Goal: Information Seeking & Learning: Learn about a topic

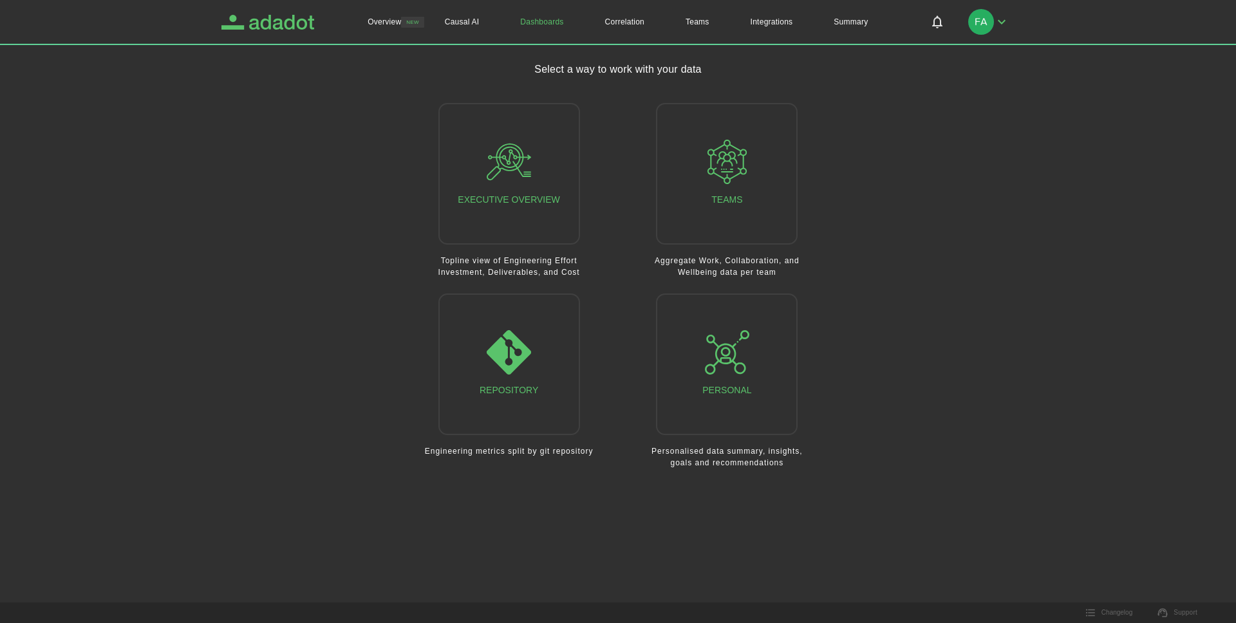
click at [302, 19] on icon "Adadot Homepage" at bounding box center [281, 22] width 65 height 15
click at [686, 159] on button "Teams" at bounding box center [727, 174] width 142 height 142
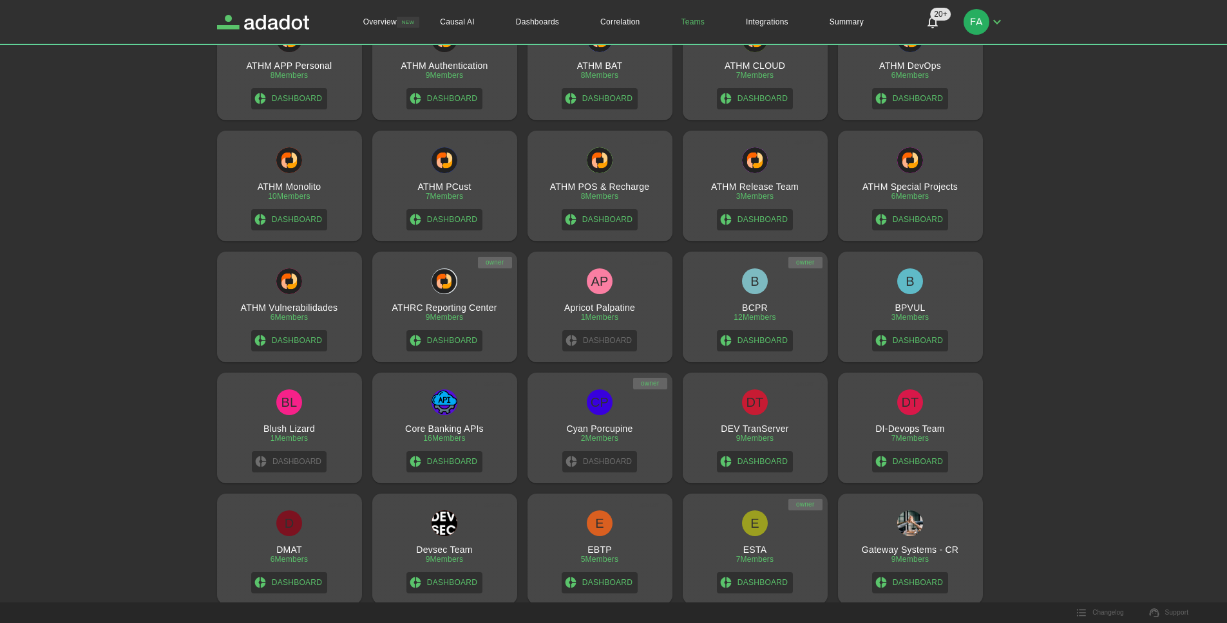
scroll to position [232, 0]
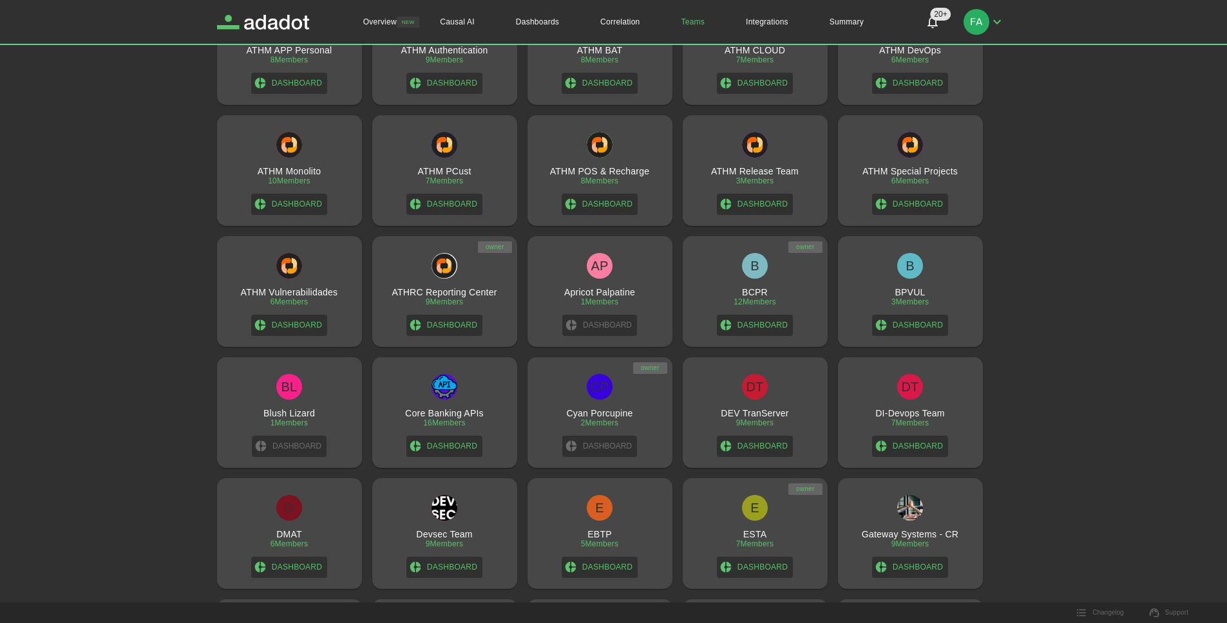
click at [766, 285] on div "B BCPR 12 Members Dashboard" at bounding box center [755, 294] width 135 height 83
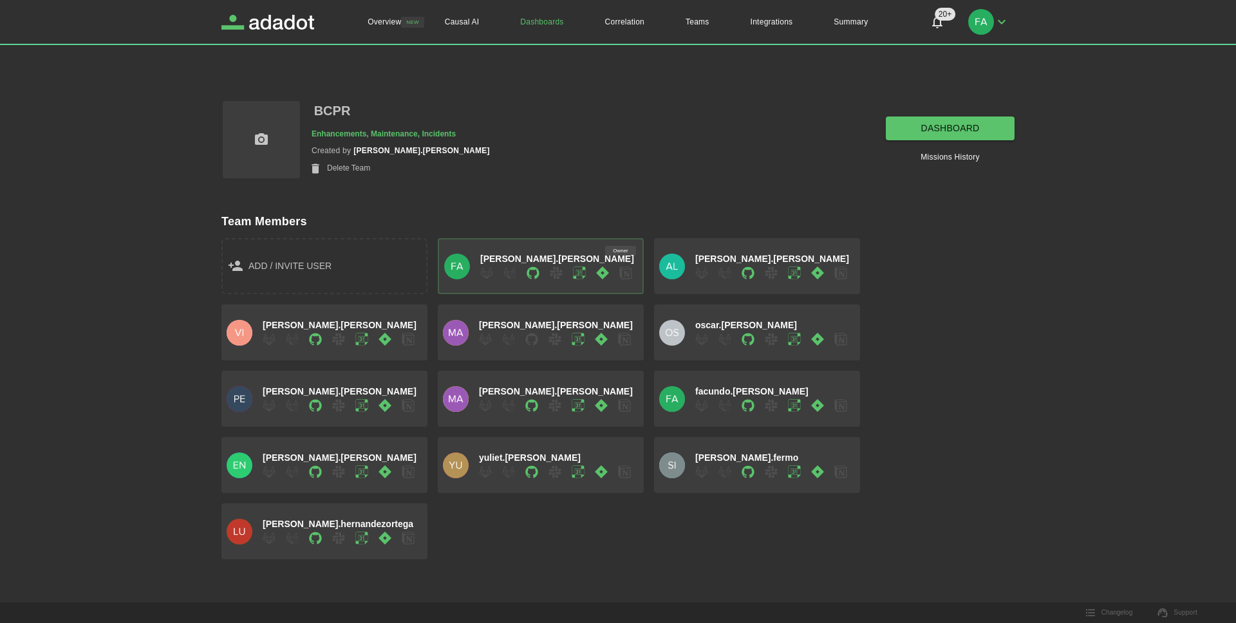
click at [1000, 138] on link "dashboard" at bounding box center [950, 129] width 129 height 24
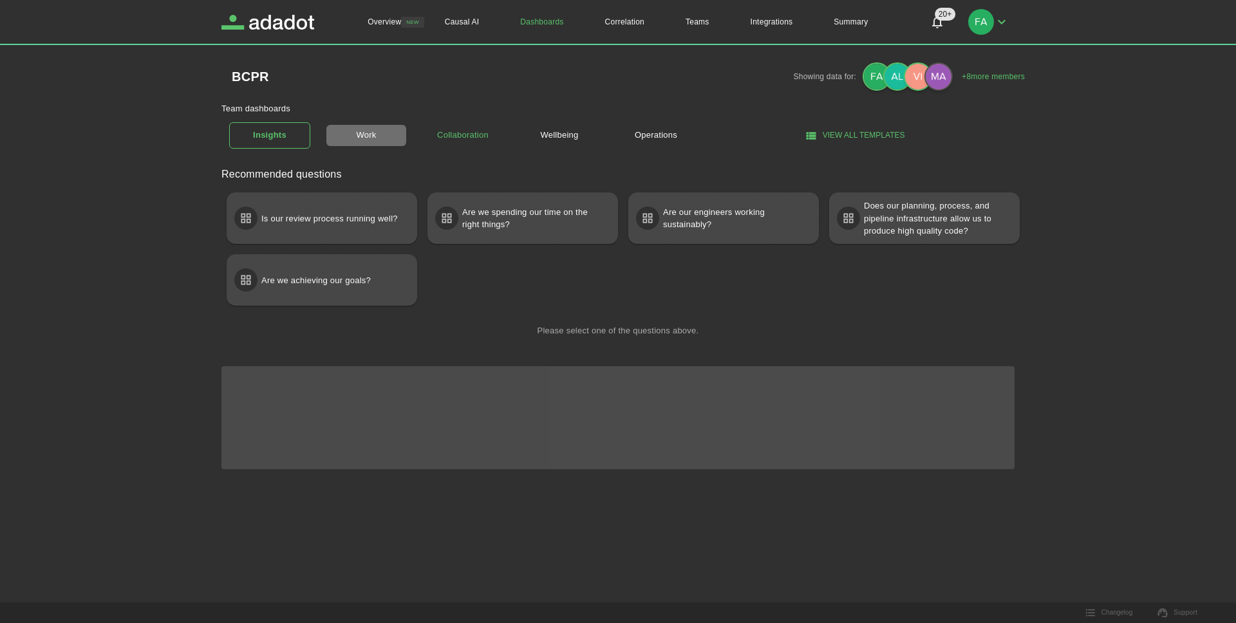
drag, startPoint x: 369, startPoint y: 131, endPoint x: 428, endPoint y: 140, distance: 59.2
click at [369, 131] on link "Work" at bounding box center [366, 135] width 81 height 23
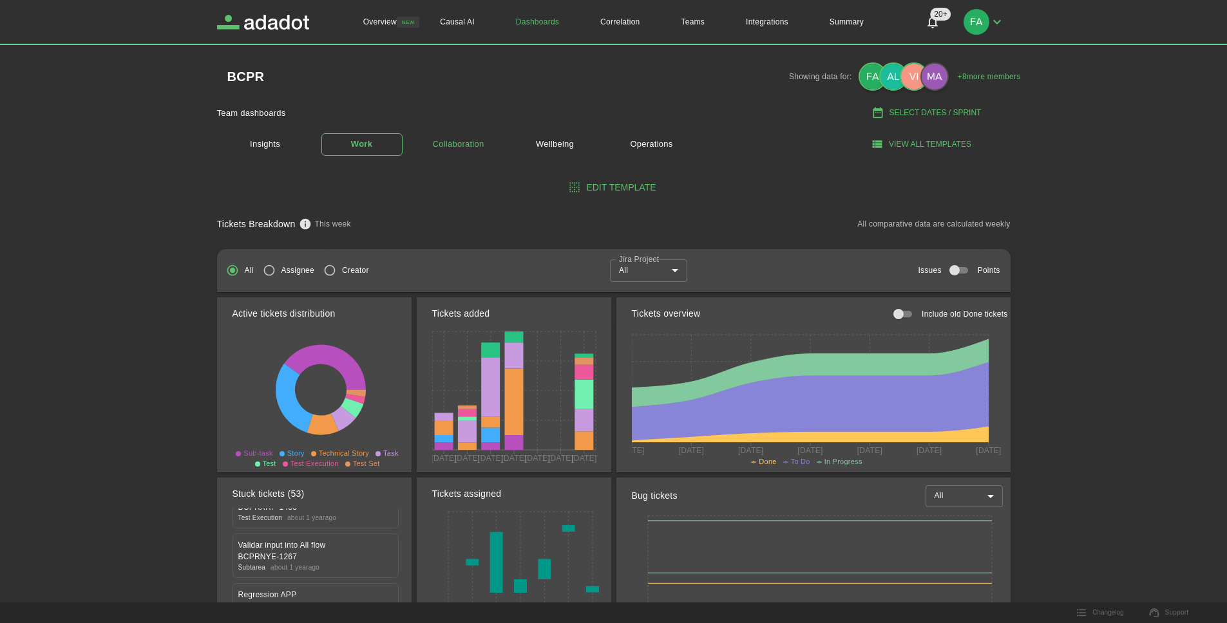
click at [469, 144] on link "Collaboration" at bounding box center [458, 144] width 81 height 23
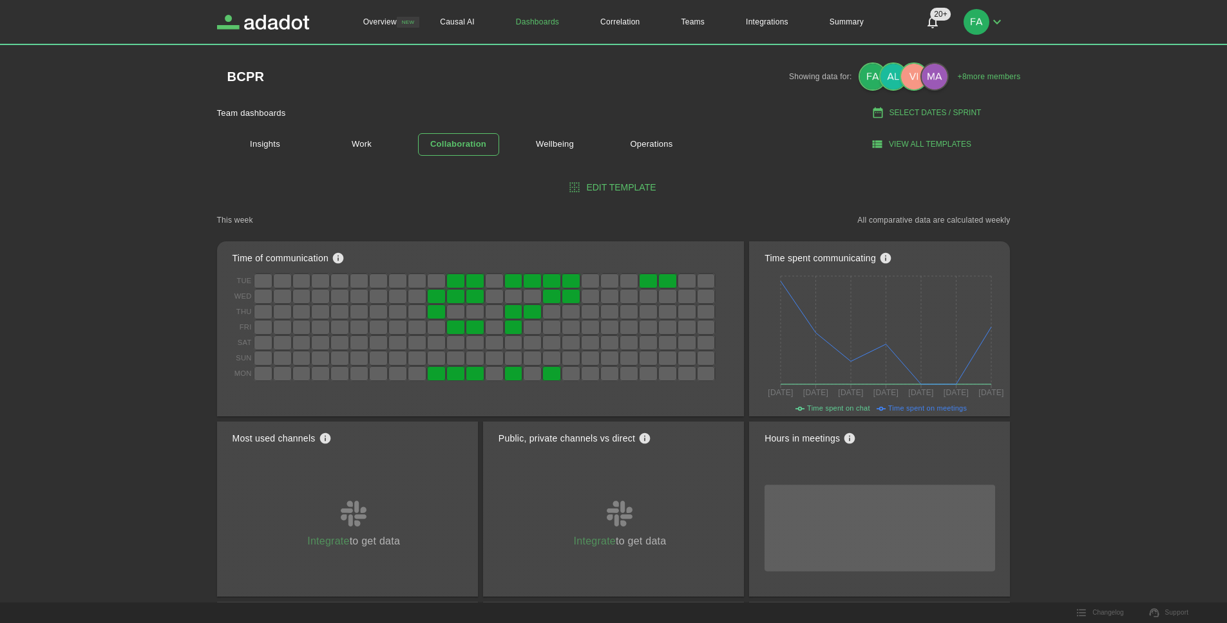
scroll to position [28, 0]
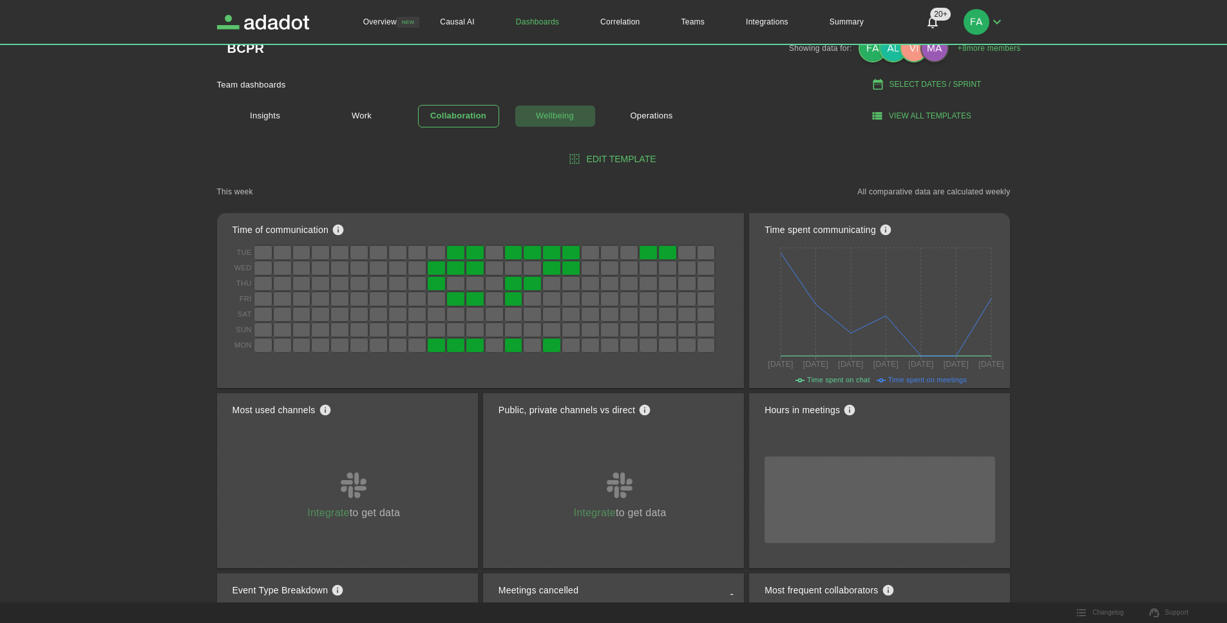
click at [557, 119] on link "Wellbeing" at bounding box center [554, 116] width 81 height 23
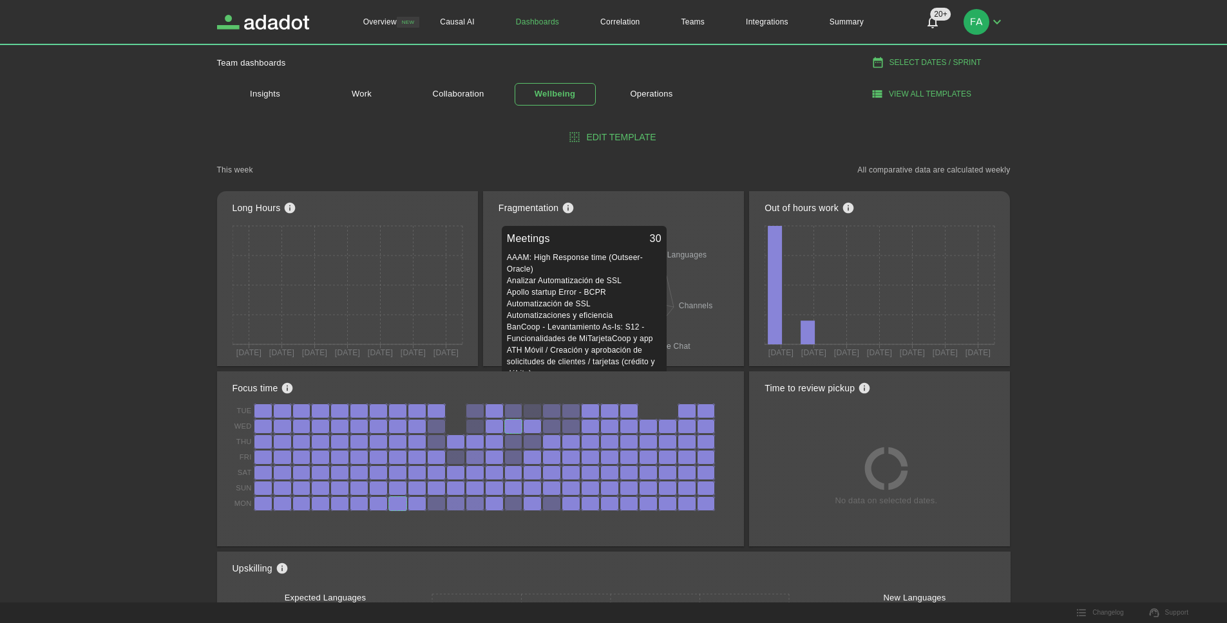
scroll to position [48, 0]
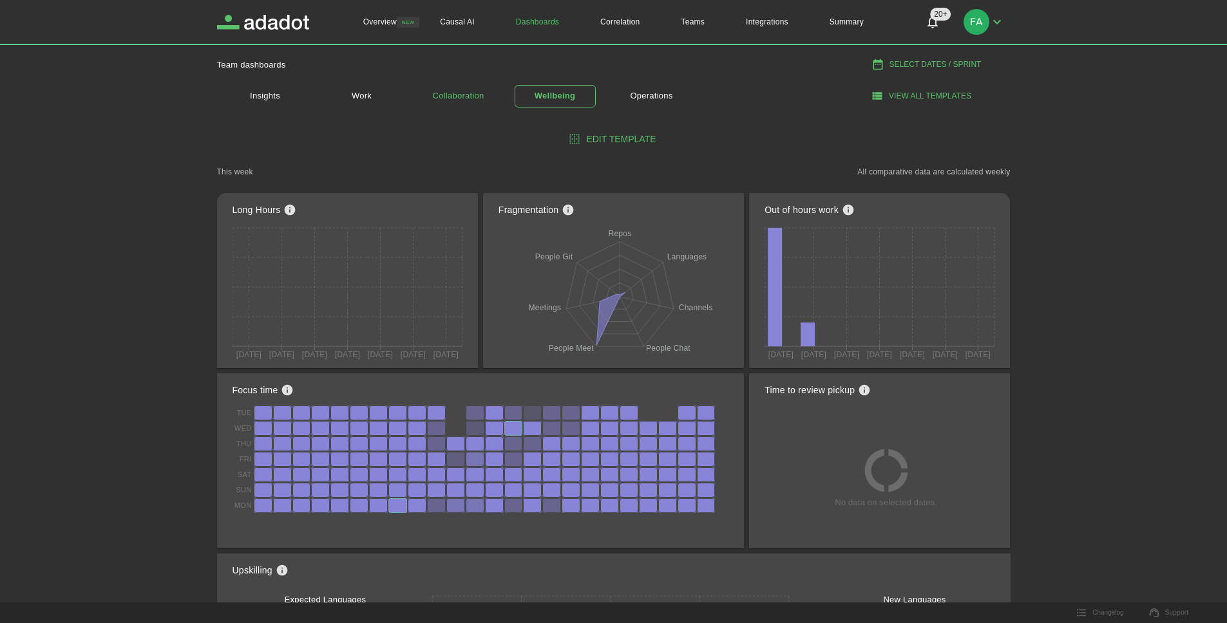
click at [456, 102] on link "Collaboration" at bounding box center [458, 96] width 81 height 23
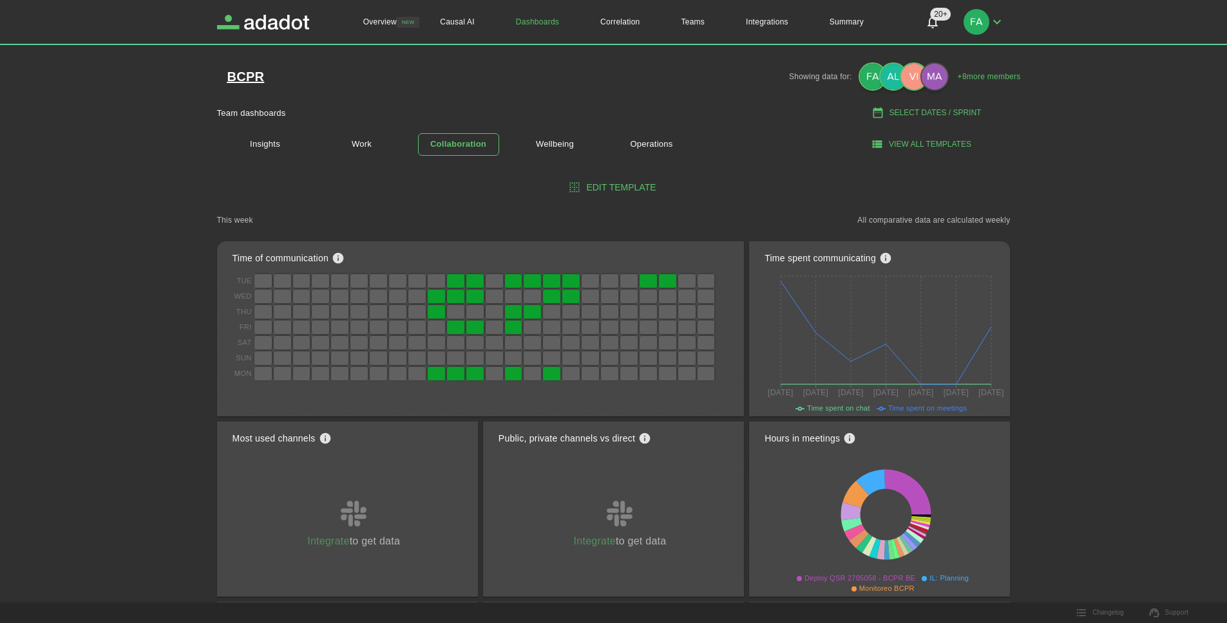
click at [245, 78] on h1 "BCPR" at bounding box center [245, 76] width 37 height 13
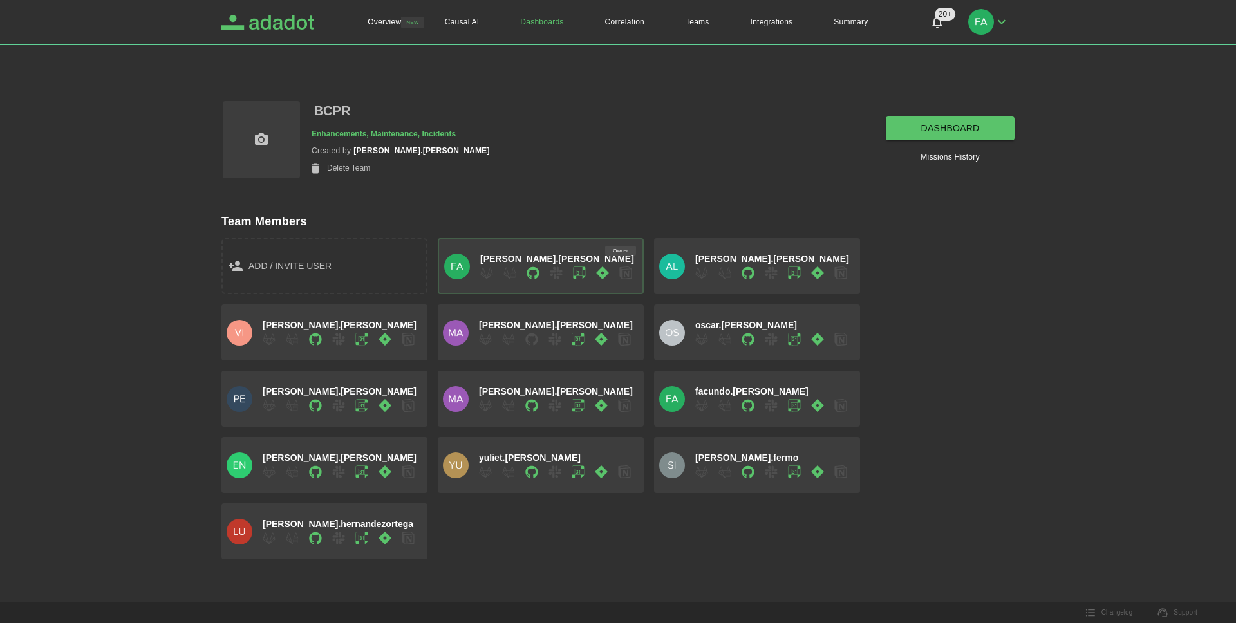
click at [297, 26] on icon "Adadot Homepage" at bounding box center [281, 22] width 65 height 15
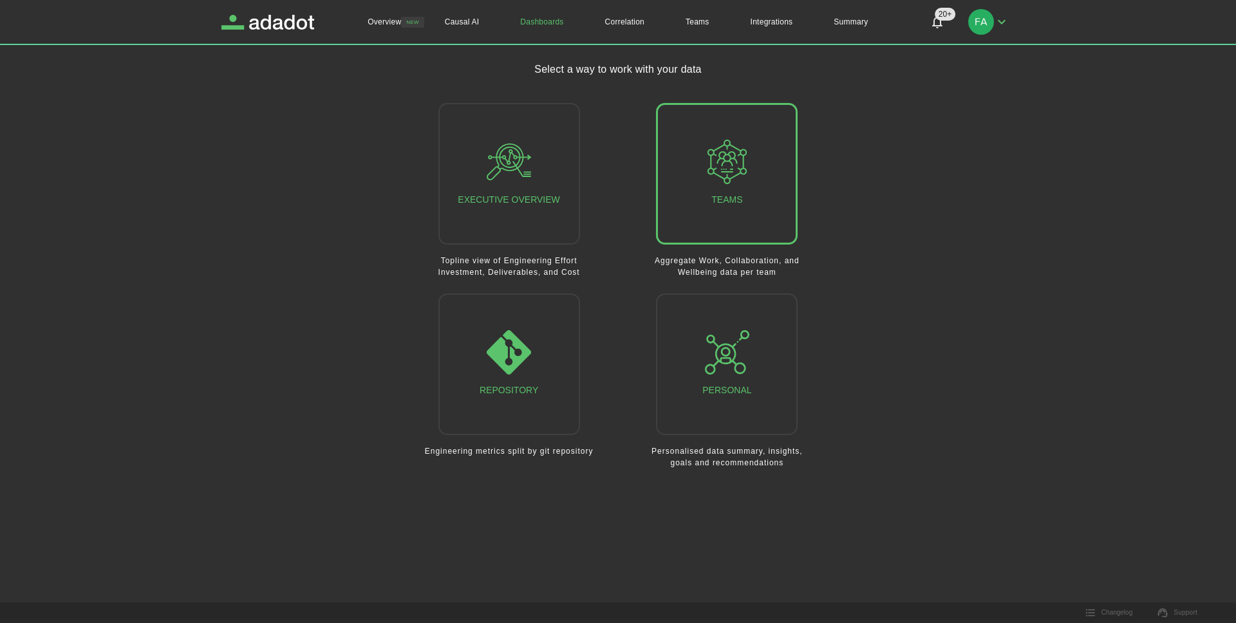
click at [733, 190] on div "Teams" at bounding box center [727, 174] width 44 height 68
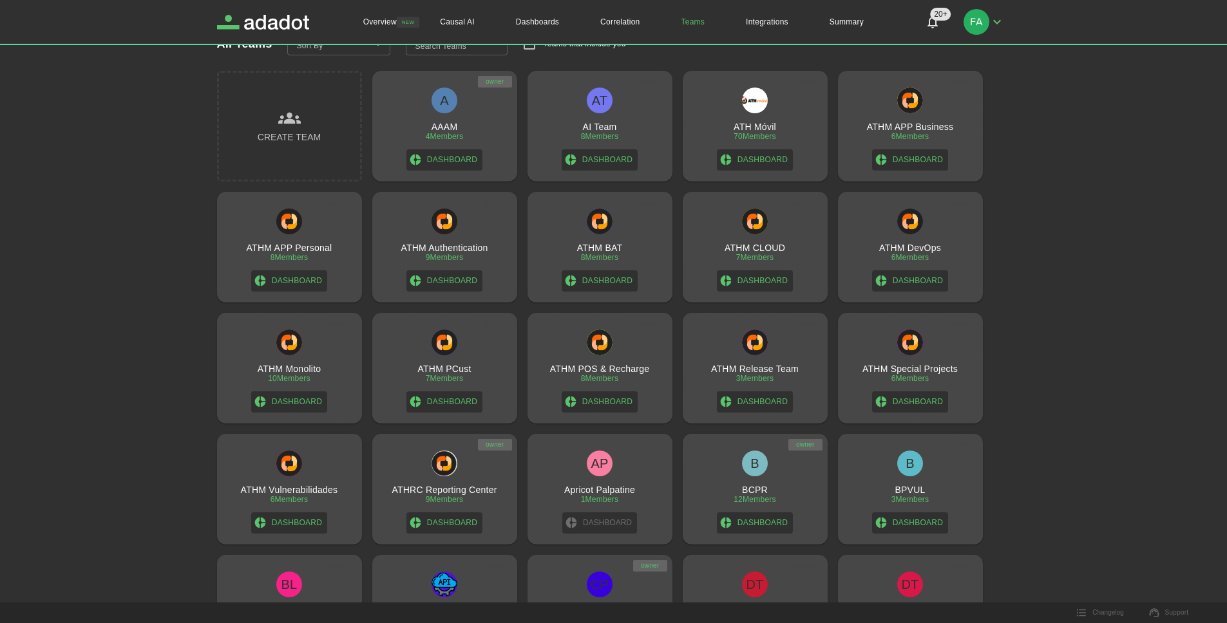
scroll to position [35, 0]
click at [766, 464] on div "B" at bounding box center [755, 463] width 26 height 26
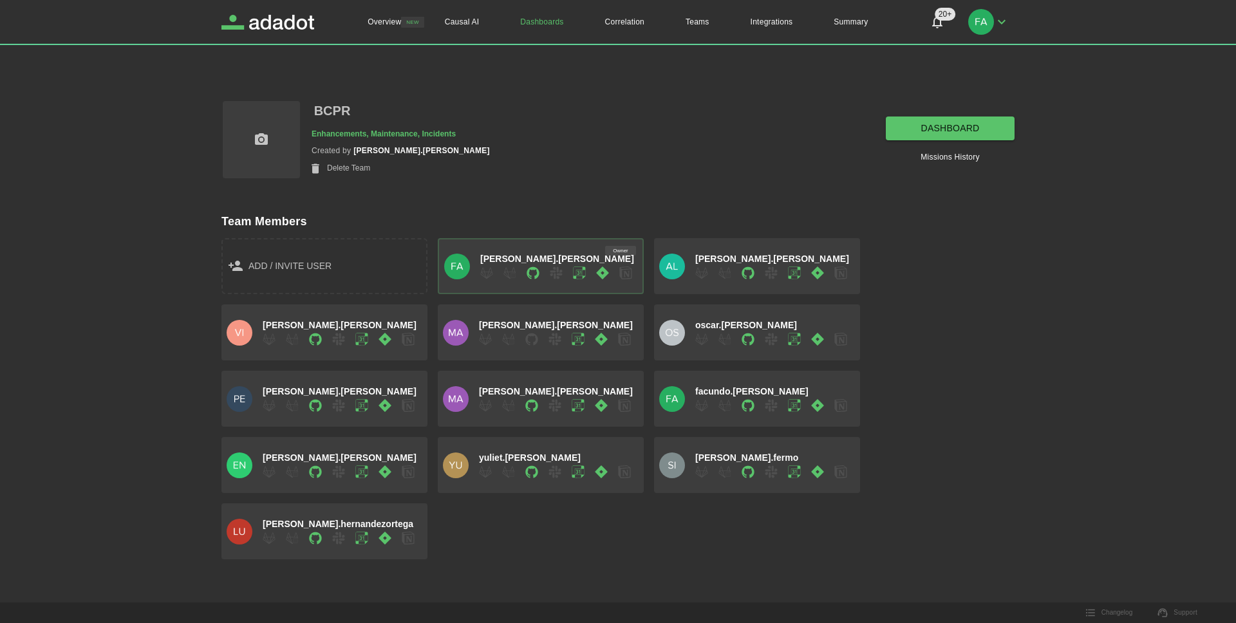
click at [986, 124] on link "dashboard" at bounding box center [950, 129] width 129 height 24
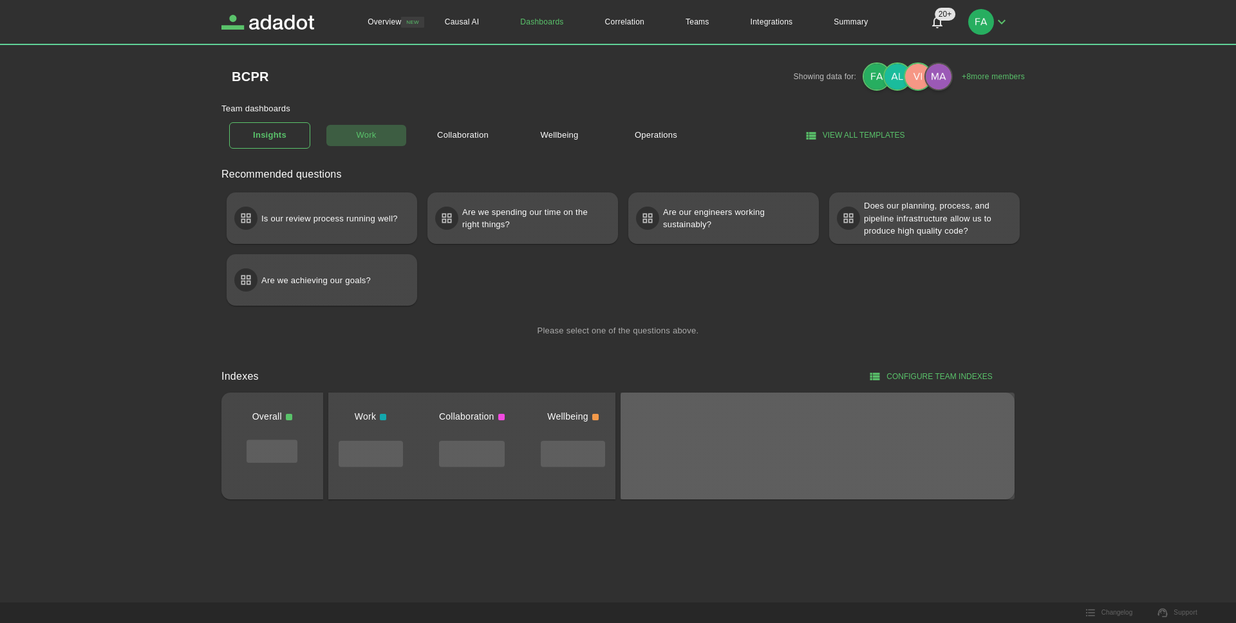
click at [367, 140] on link "Work" at bounding box center [366, 135] width 81 height 23
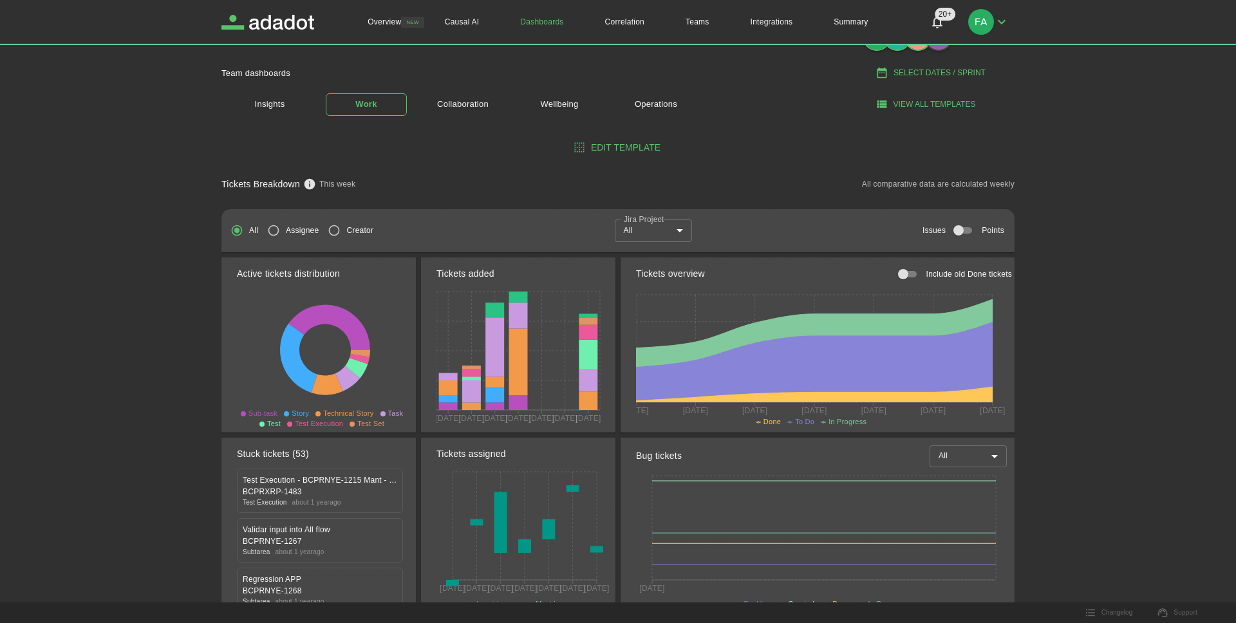
click at [683, 237] on body "Overview NEW Causal AI Dashboards Correlation Teams Integrations Summary 20+ 20…" at bounding box center [618, 271] width 1236 height 623
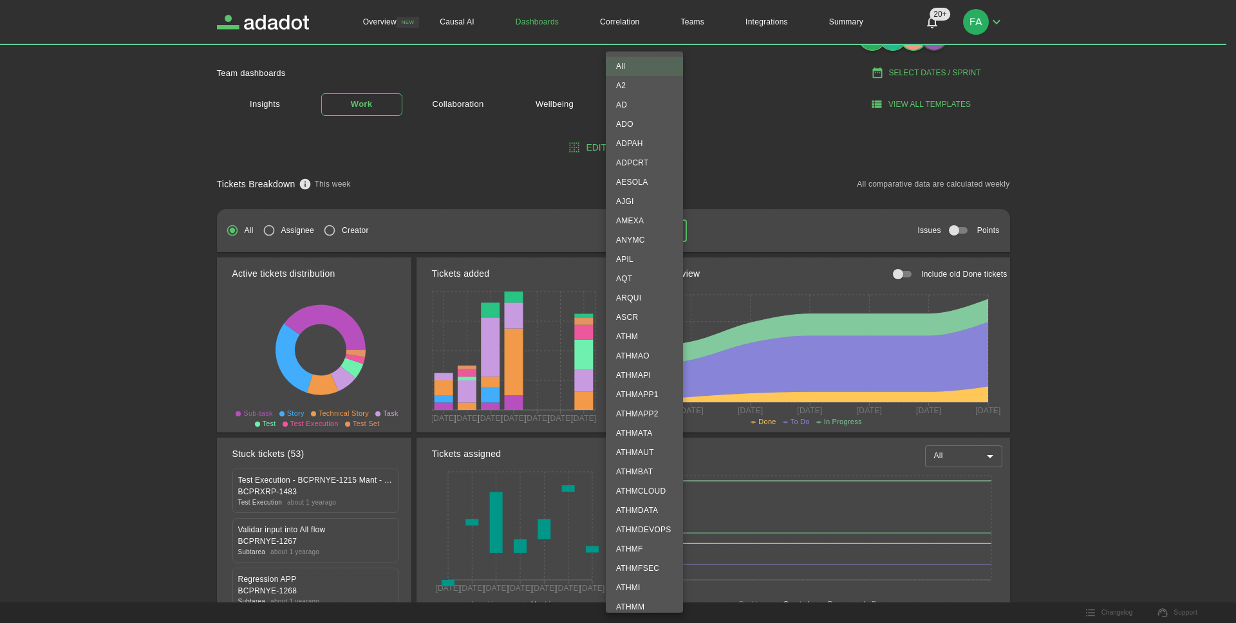
click at [749, 176] on div at bounding box center [618, 311] width 1236 height 623
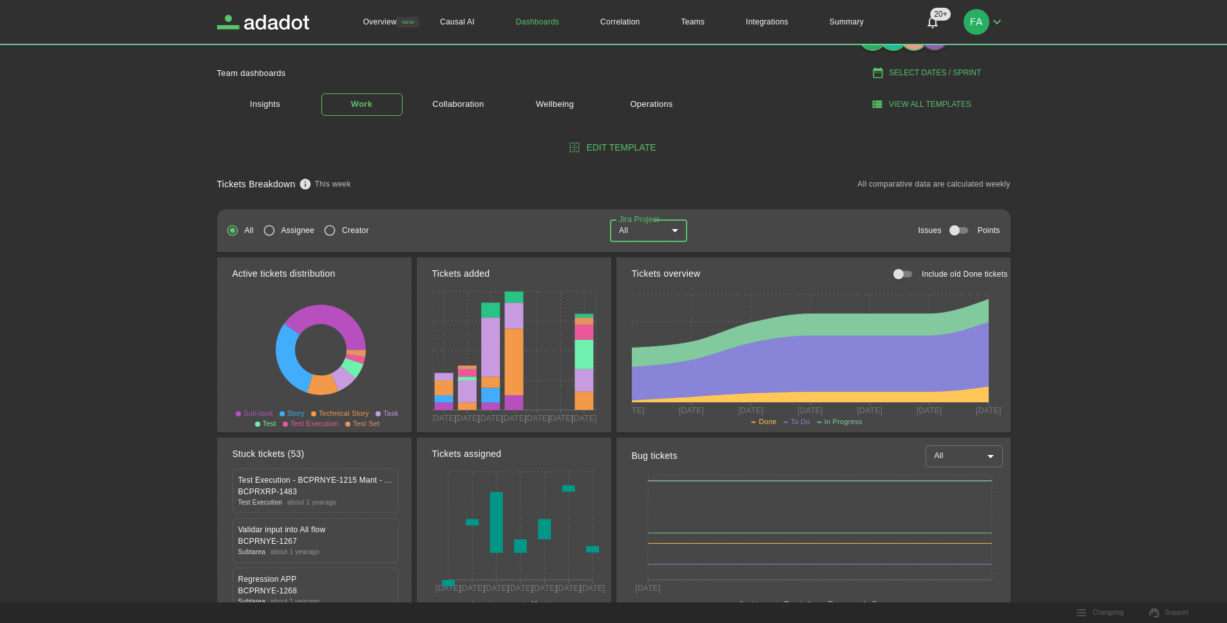
click at [675, 250] on div "All Assignee Creator Jira Project All *** Jira Project Issues Points" at bounding box center [613, 230] width 793 height 42
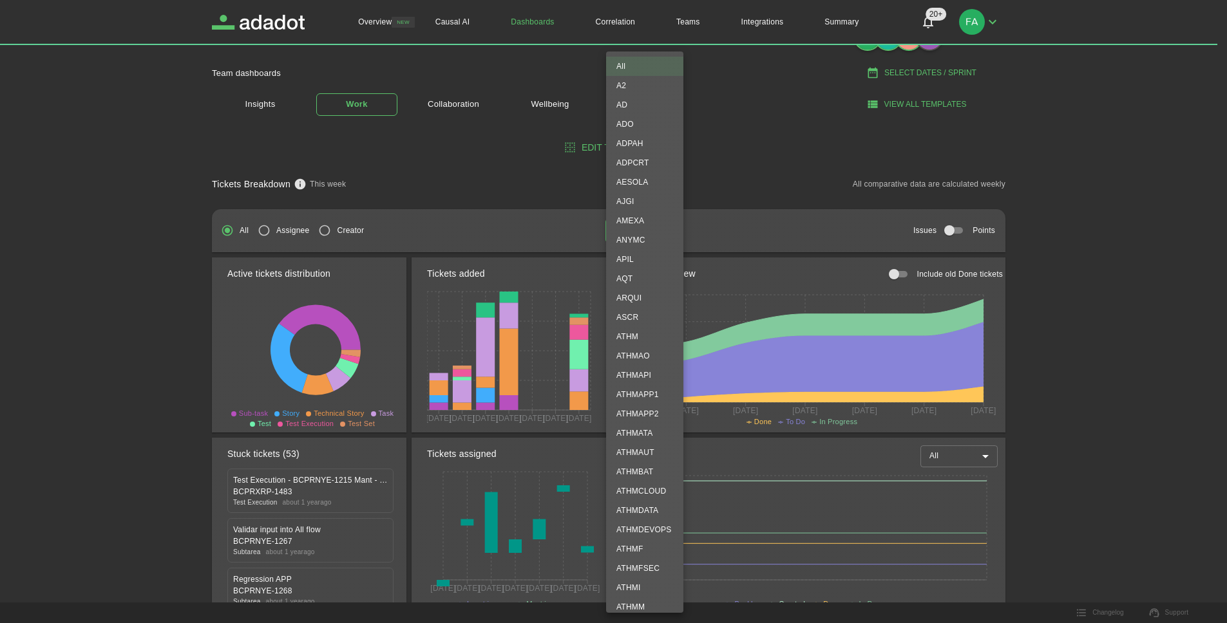
click at [677, 241] on body "Overview NEW Causal AI Dashboards Correlation Teams Integrations Summary 20+ 20…" at bounding box center [613, 271] width 1227 height 623
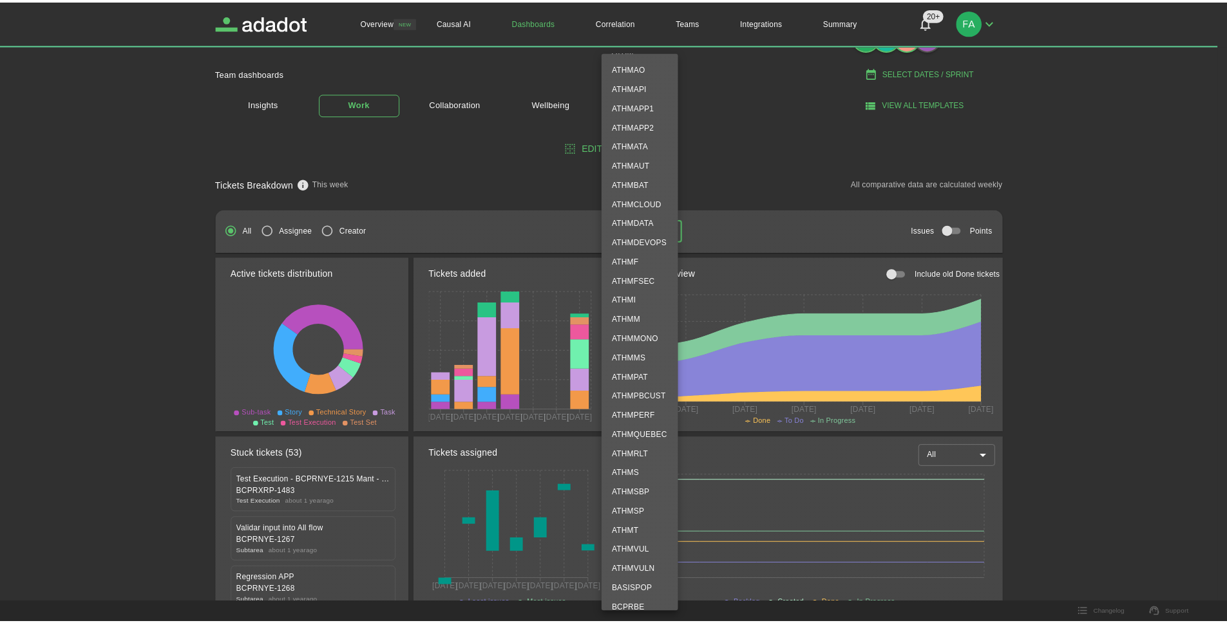
scroll to position [451, 0]
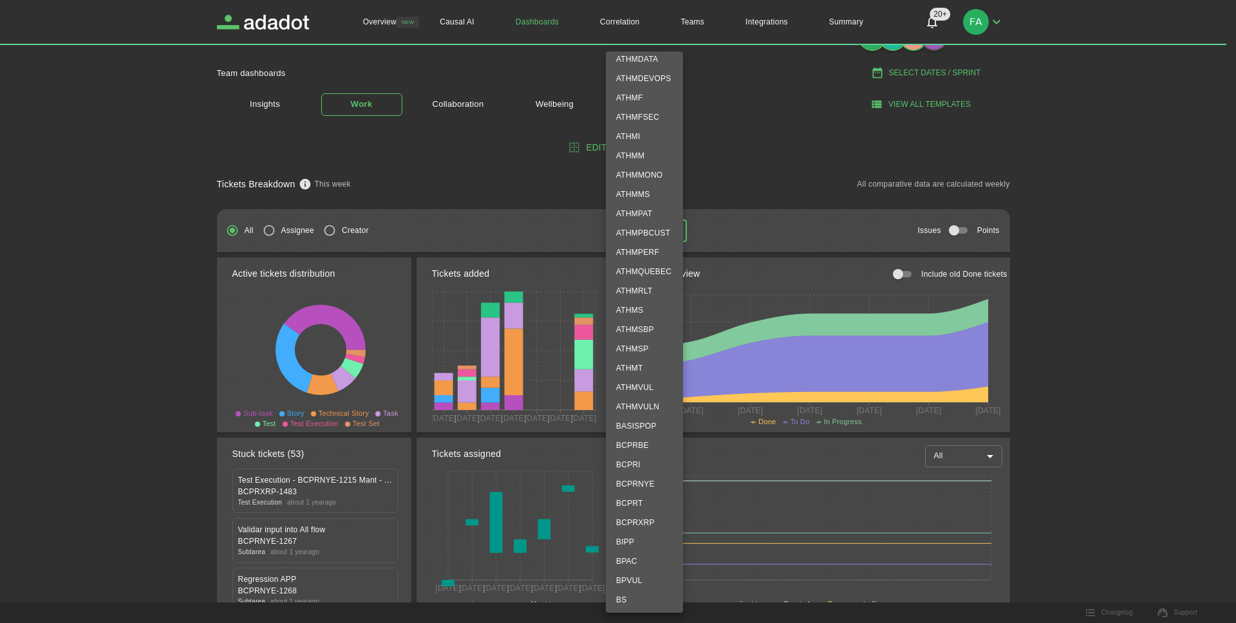
click at [664, 483] on li "BCPRNYE" at bounding box center [644, 484] width 77 height 19
type input "*******"
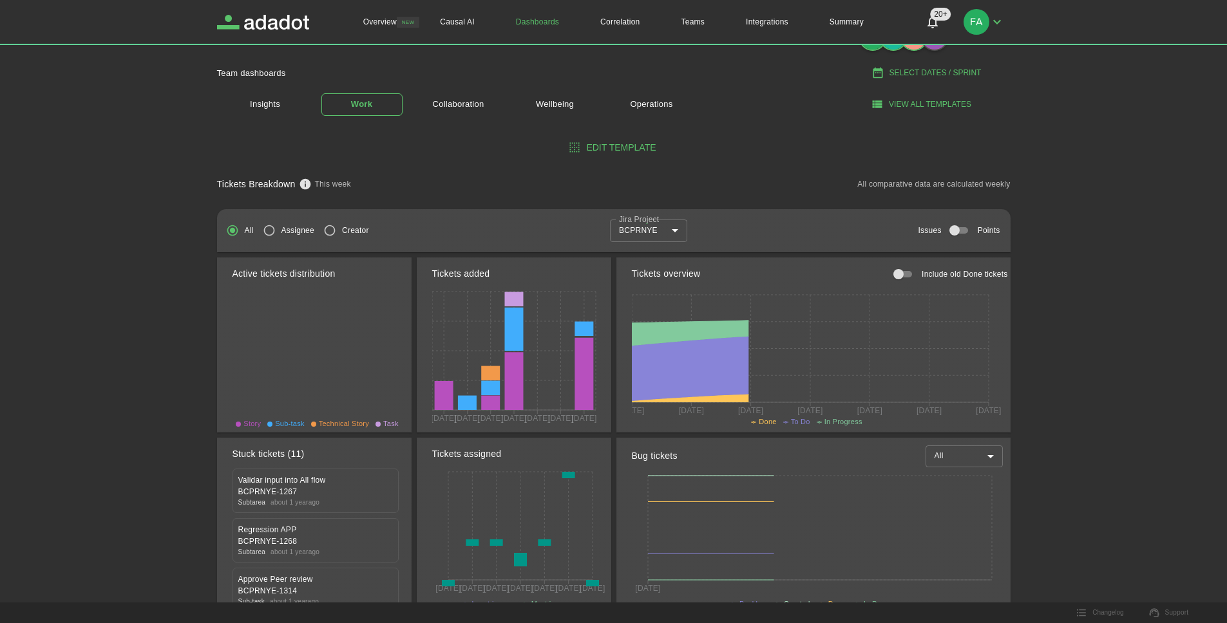
scroll to position [0, 0]
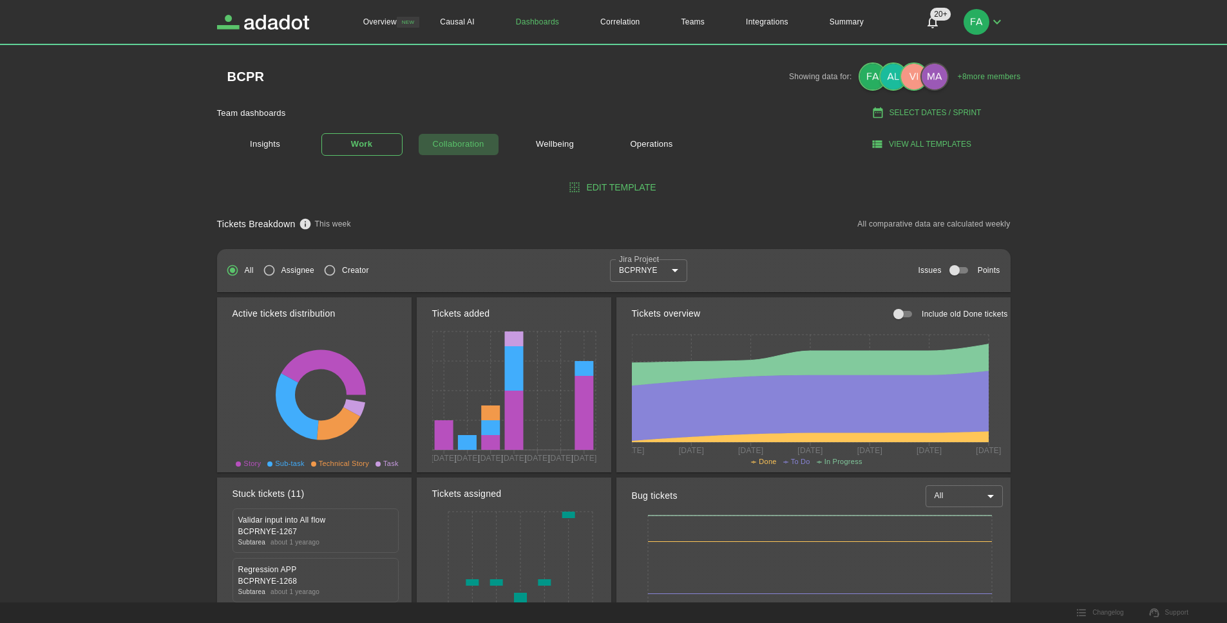
click at [467, 141] on link "Collaboration" at bounding box center [458, 144] width 81 height 23
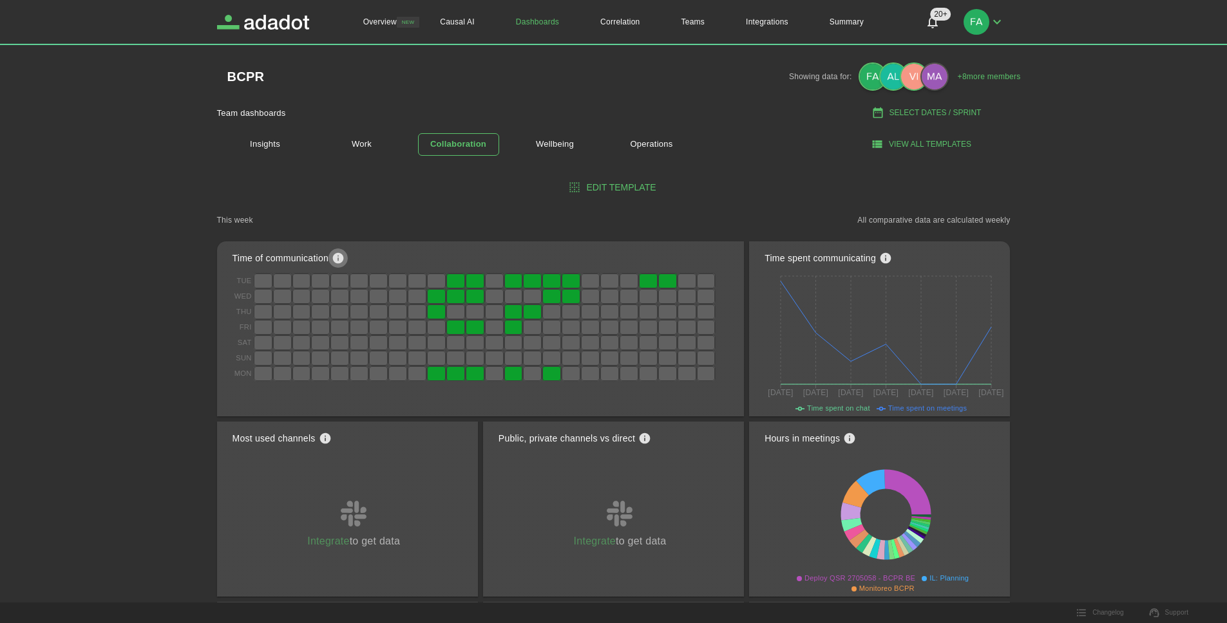
click at [335, 261] on icon "see knowledge base" at bounding box center [338, 258] width 11 height 11
click at [371, 146] on link "Work" at bounding box center [361, 144] width 81 height 23
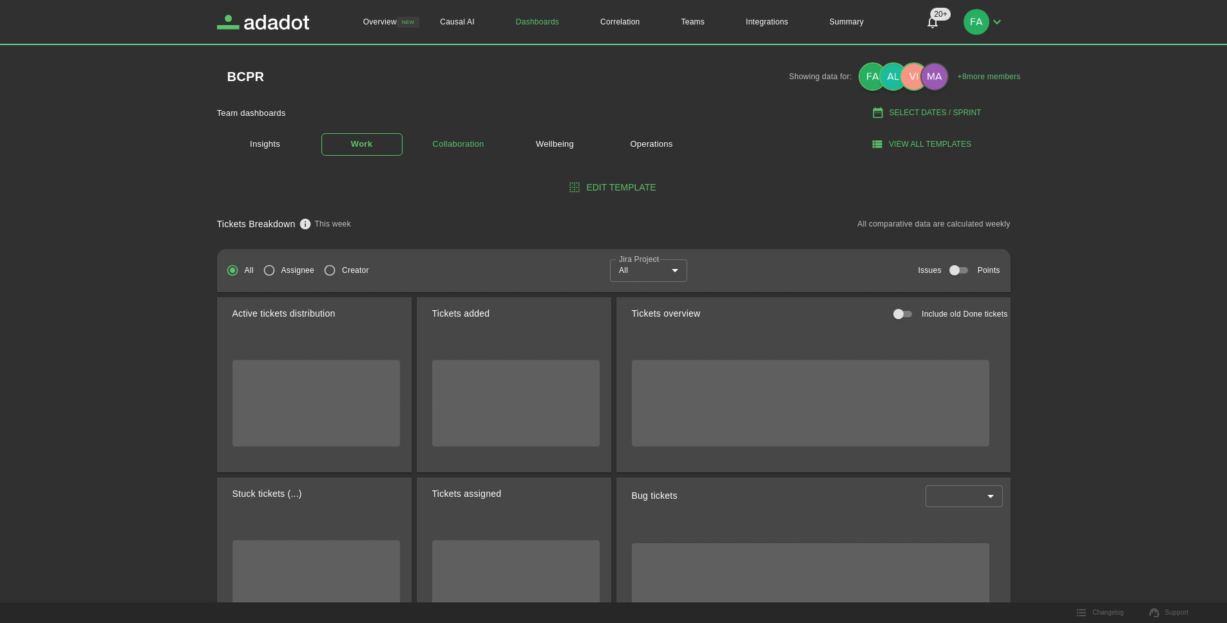
click at [458, 153] on link "Collaboration" at bounding box center [458, 144] width 81 height 23
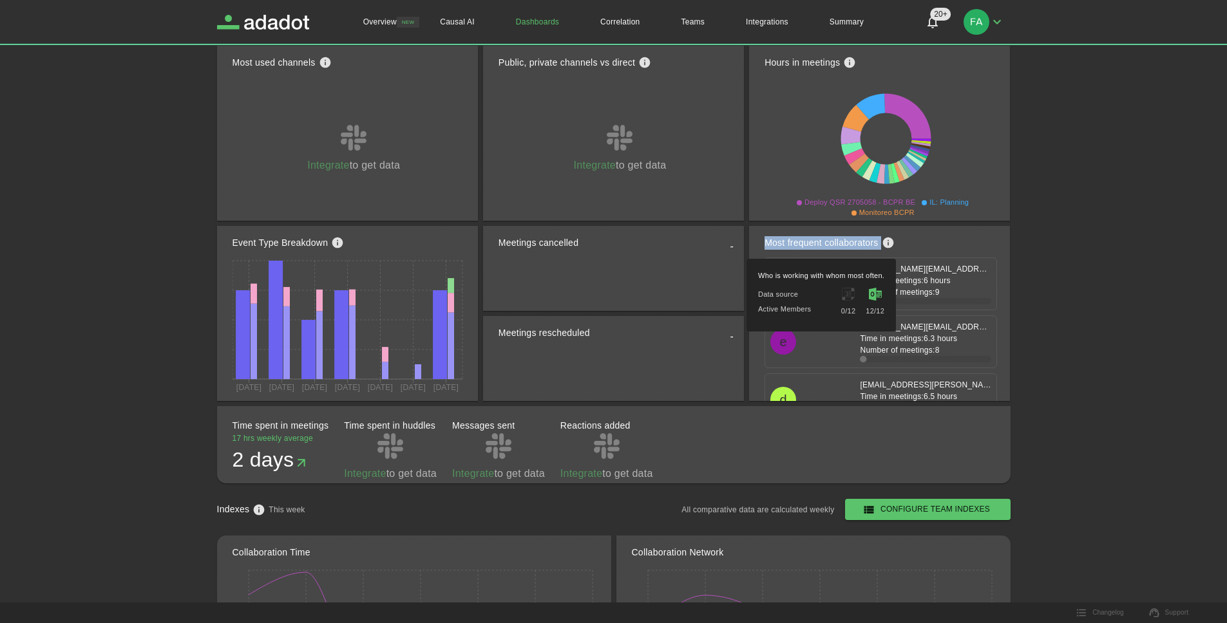
drag, startPoint x: 762, startPoint y: 240, endPoint x: 896, endPoint y: 247, distance: 133.5
click at [892, 247] on div "Most frequent collaborators m [PERSON_NAME][EMAIL_ADDRESS][PERSON_NAME][DOMAIN_…" at bounding box center [879, 313] width 261 height 175
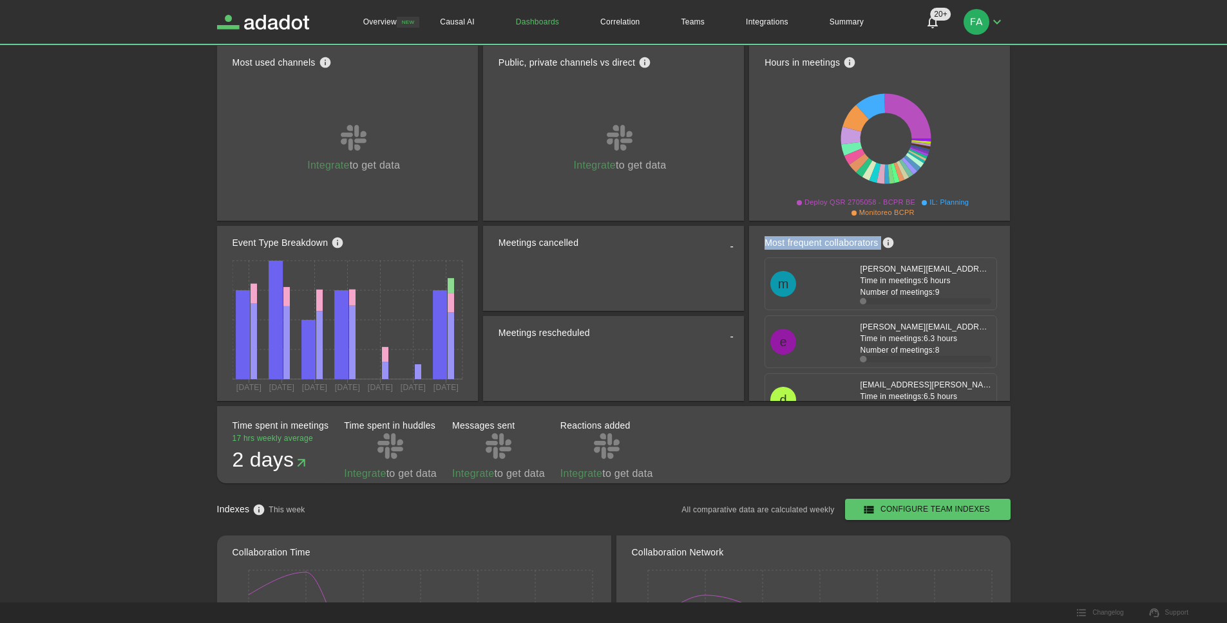
click at [896, 247] on div "Most frequent collaborators" at bounding box center [830, 243] width 133 height 28
click at [936, 245] on div "Most frequent collaborators" at bounding box center [885, 243] width 243 height 28
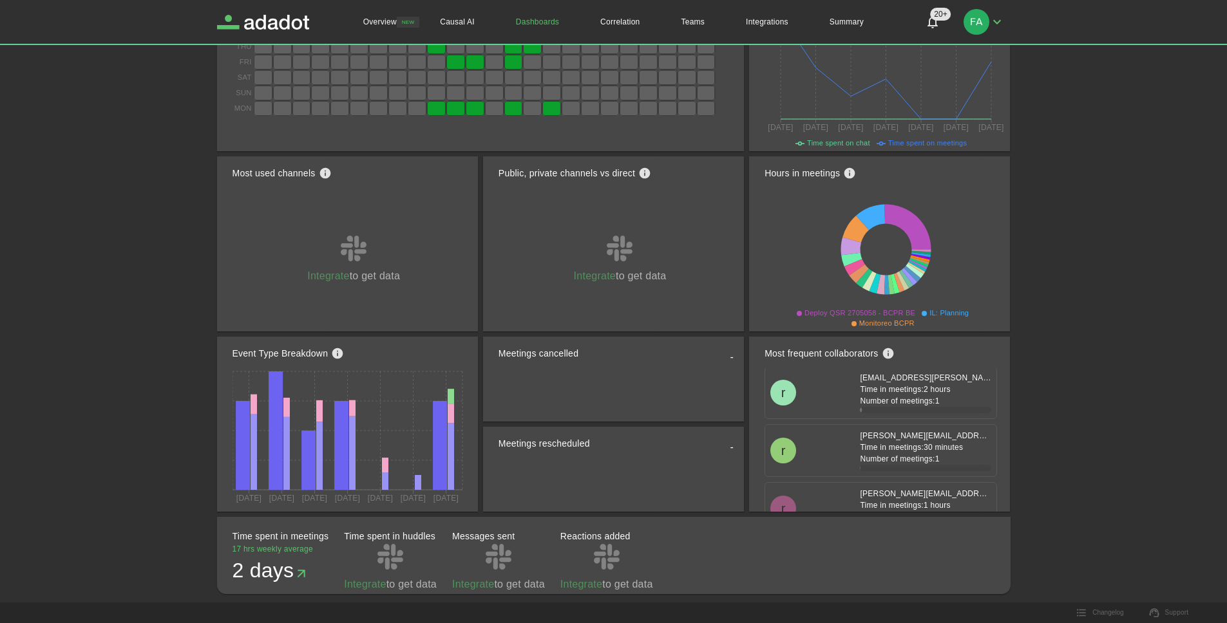
scroll to position [2576, 0]
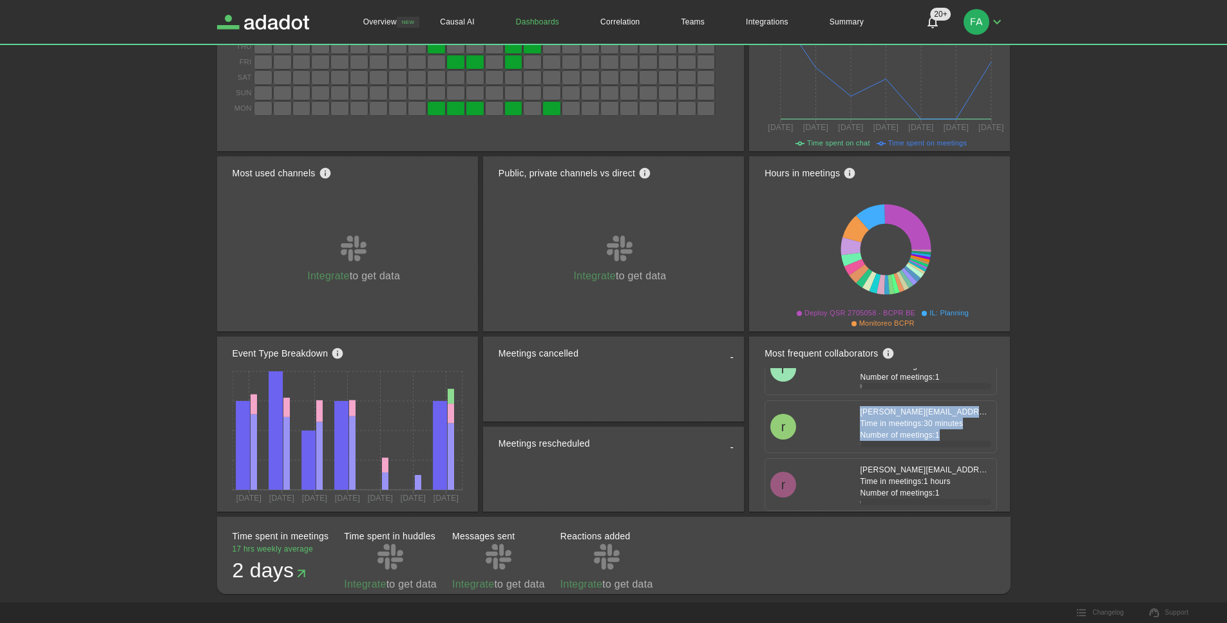
drag, startPoint x: 841, startPoint y: 410, endPoint x: 950, endPoint y: 441, distance: 113.9
click at [950, 441] on div "[PERSON_NAME][EMAIL_ADDRESS][PERSON_NAME][DOMAIN_NAME] Time in meetings: 30 min…" at bounding box center [920, 426] width 142 height 41
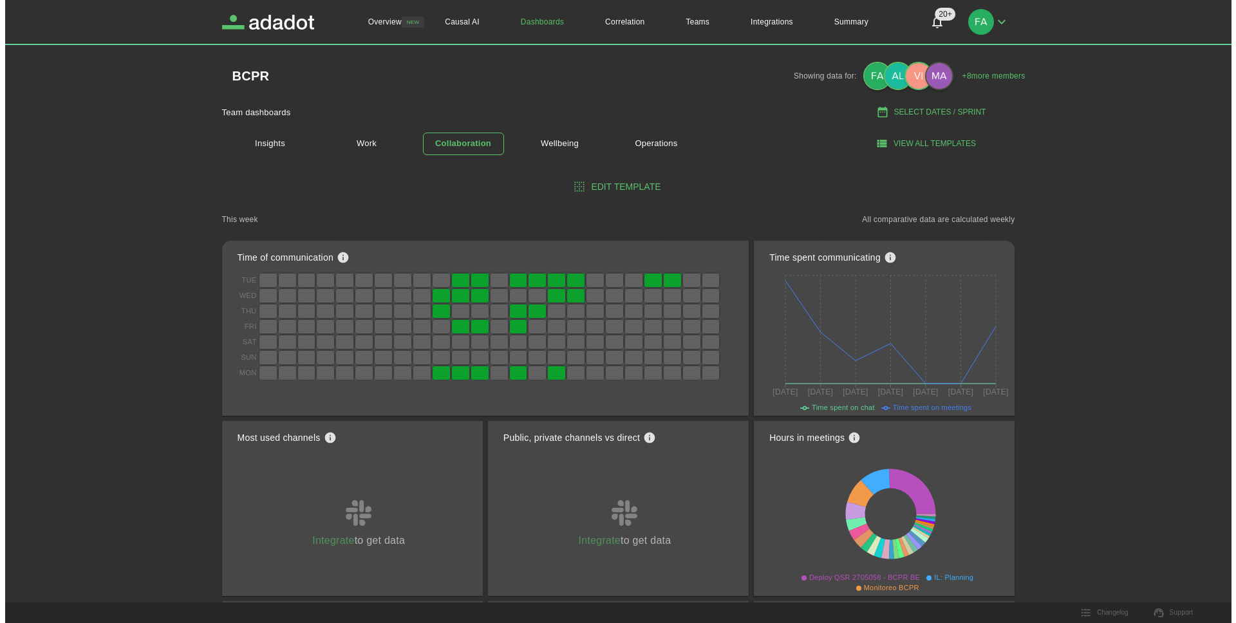
scroll to position [0, 0]
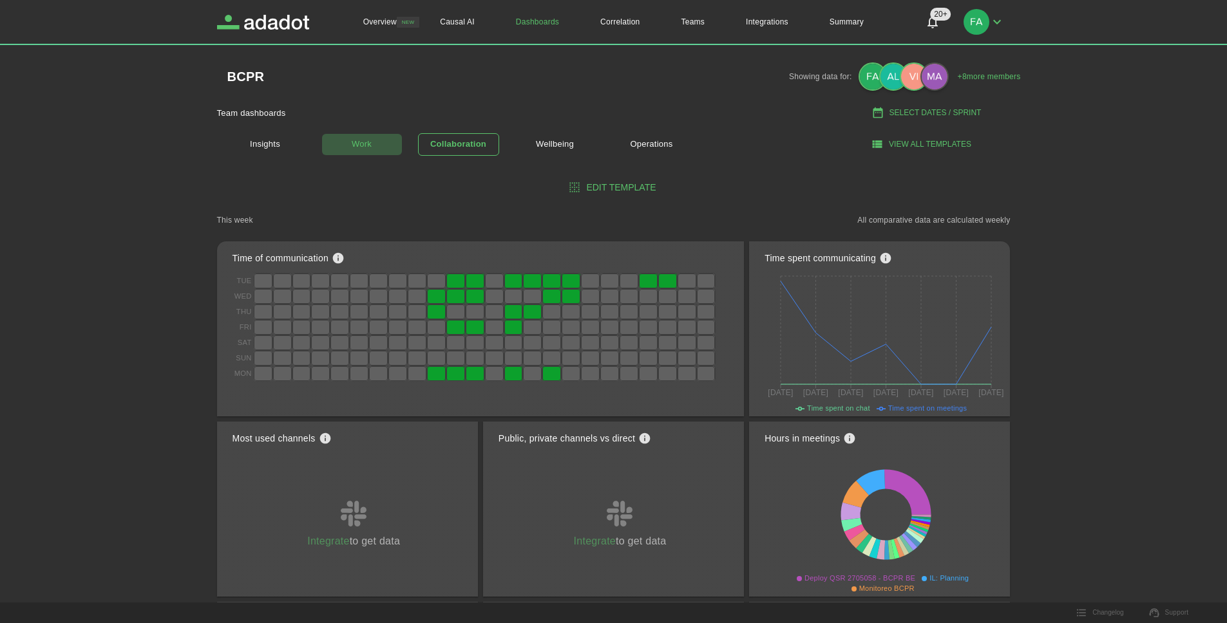
click at [361, 144] on link "Work" at bounding box center [361, 144] width 81 height 23
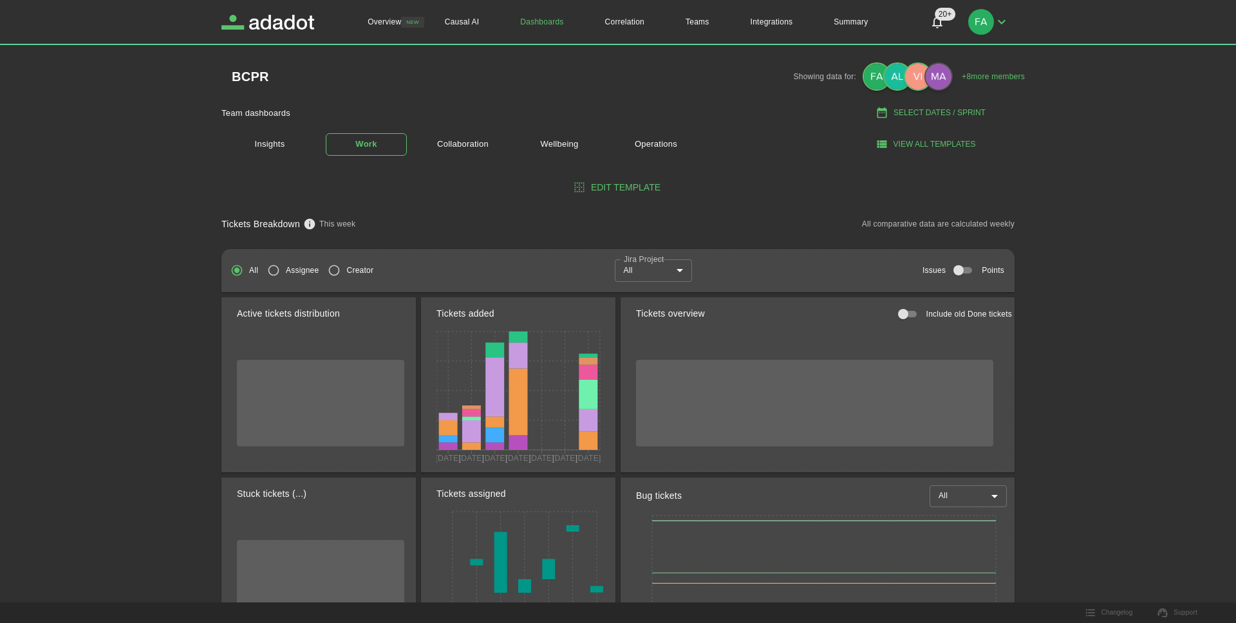
click at [663, 261] on body "Overview NEW Causal AI Dashboards Correlation Teams Integrations Summary 20+ 20…" at bounding box center [618, 311] width 1236 height 623
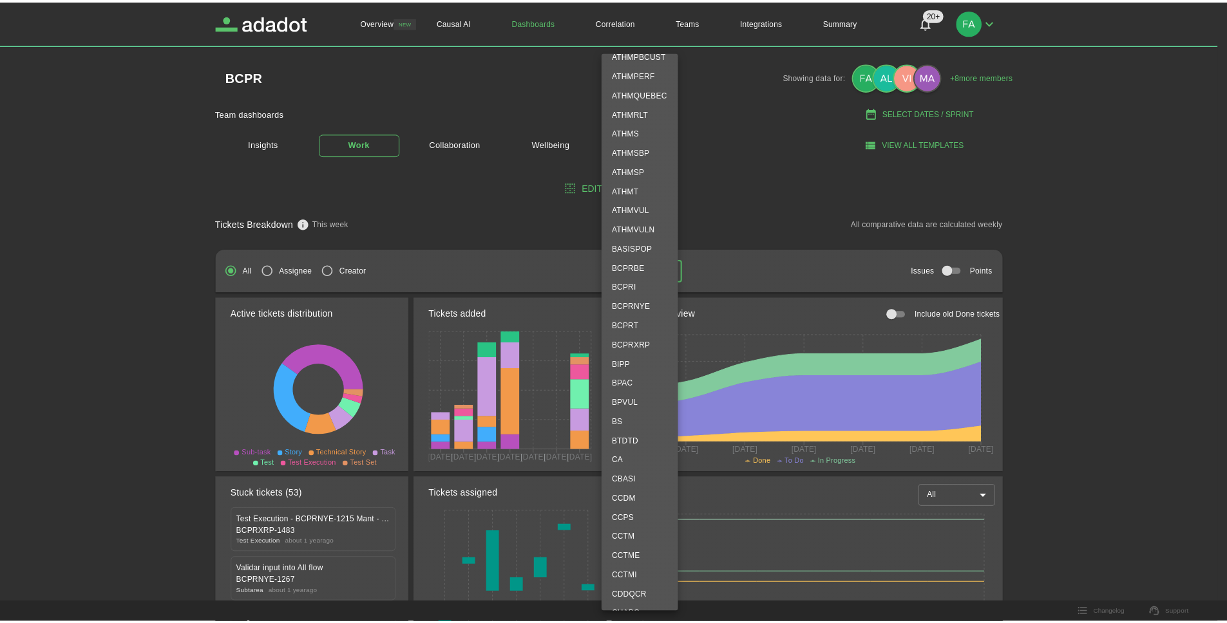
scroll to position [641, 0]
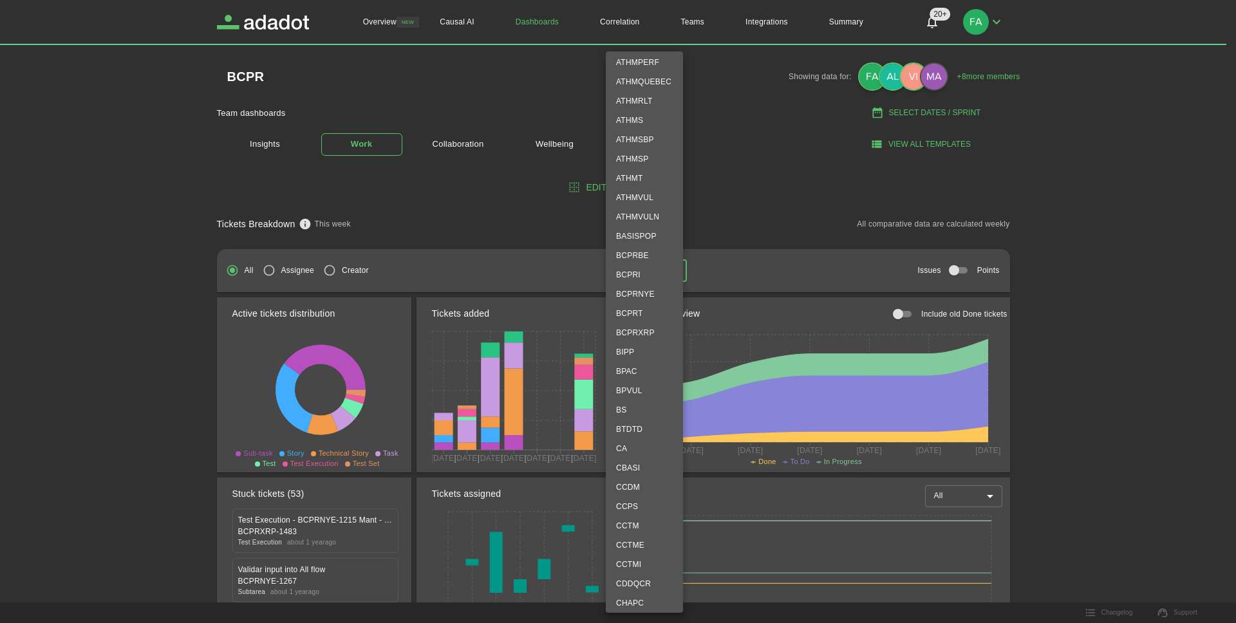
click at [658, 299] on li "BCPRNYE" at bounding box center [644, 294] width 77 height 19
type input "*******"
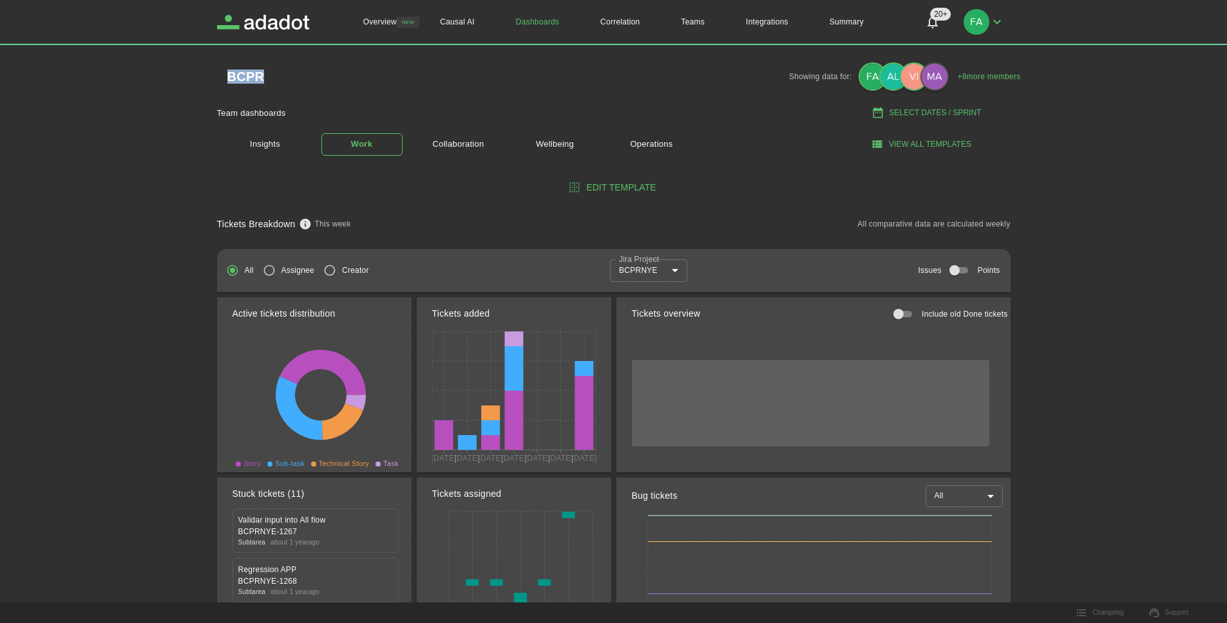
drag, startPoint x: 221, startPoint y: 65, endPoint x: 285, endPoint y: 76, distance: 64.7
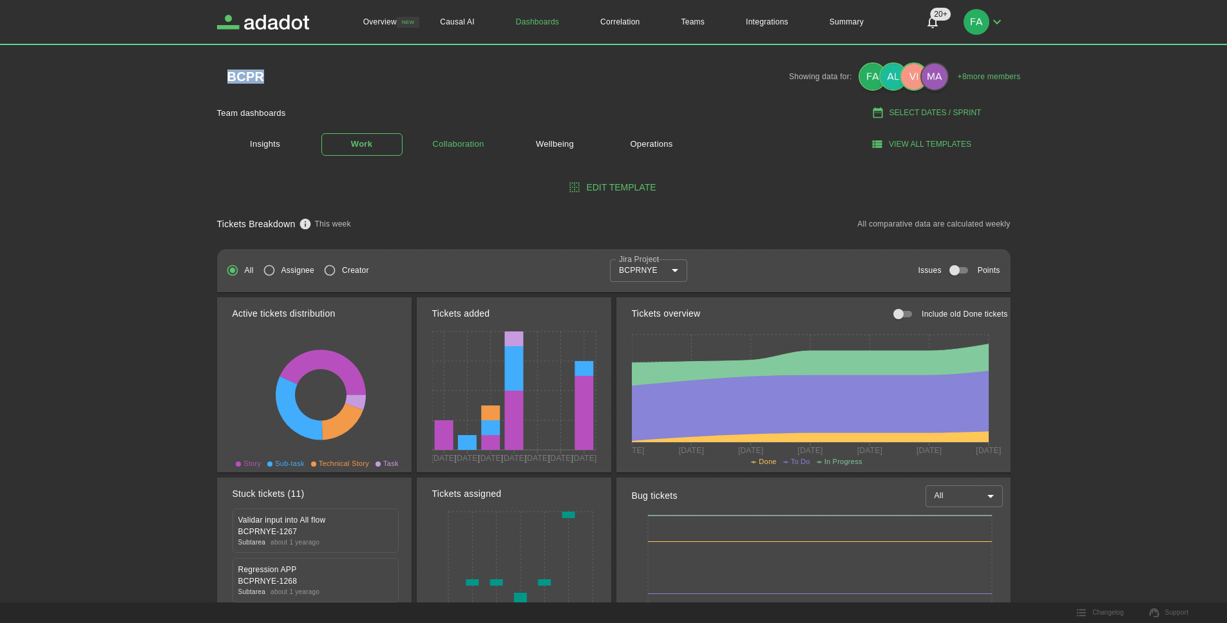
click at [456, 149] on link "Collaboration" at bounding box center [458, 144] width 81 height 23
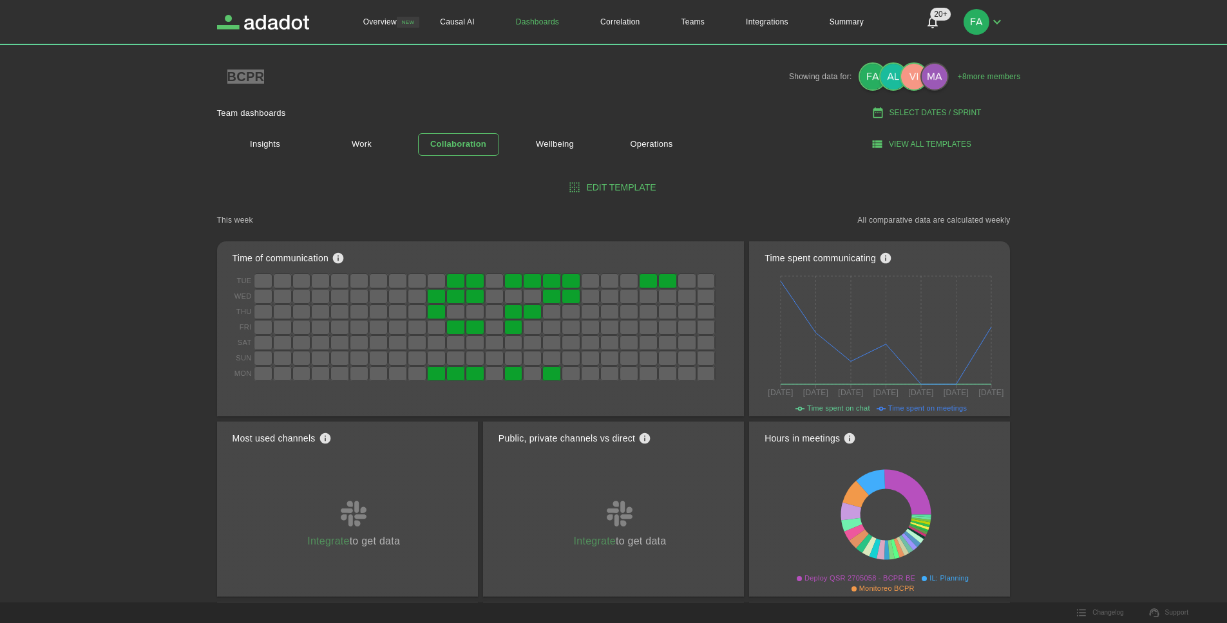
scroll to position [26, 0]
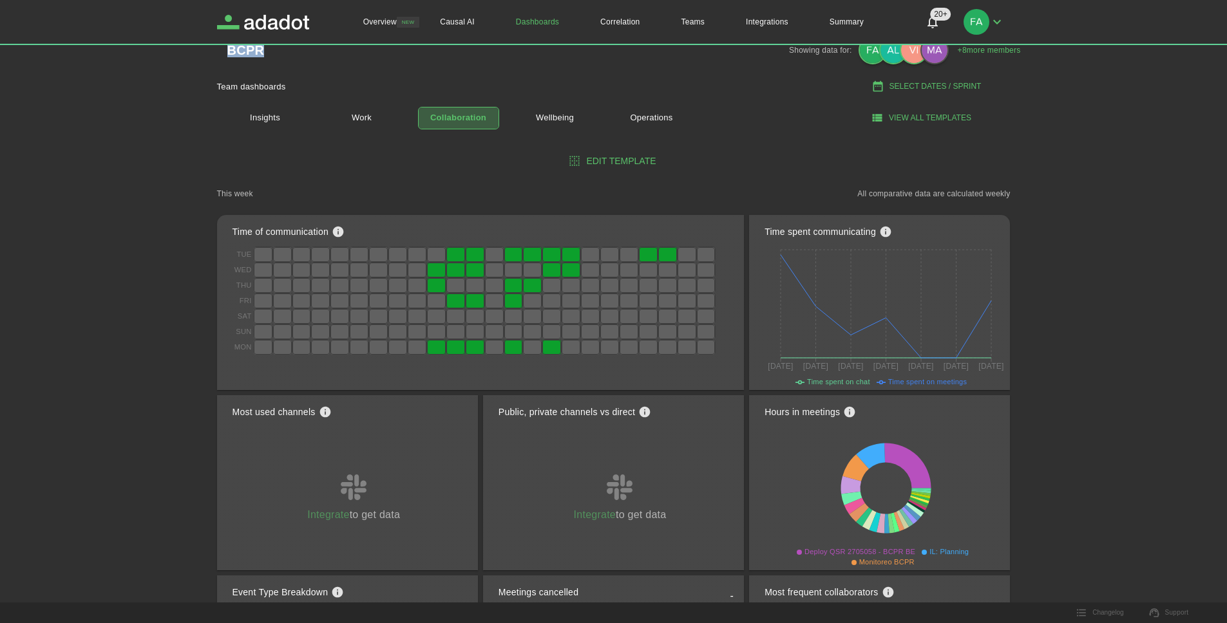
click at [469, 128] on link "Collaboration" at bounding box center [458, 118] width 81 height 23
click at [471, 124] on h1 "Collaboration" at bounding box center [458, 118] width 56 height 15
click at [470, 124] on h1 "Collaboration" at bounding box center [458, 118] width 56 height 15
click at [457, 111] on h1 "Collaboration" at bounding box center [458, 118] width 56 height 15
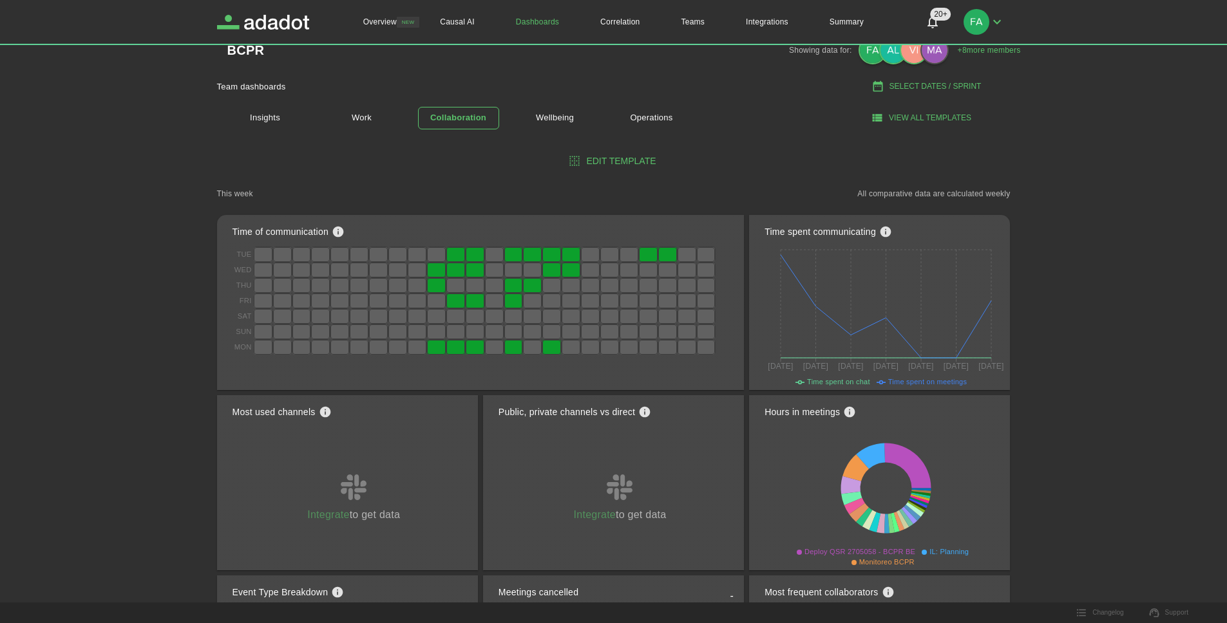
click at [467, 103] on div "Insights Work Collaboration Wellbeing Operations" at bounding box center [514, 118] width 595 height 42
click at [478, 128] on link "Collaboration" at bounding box center [458, 118] width 81 height 23
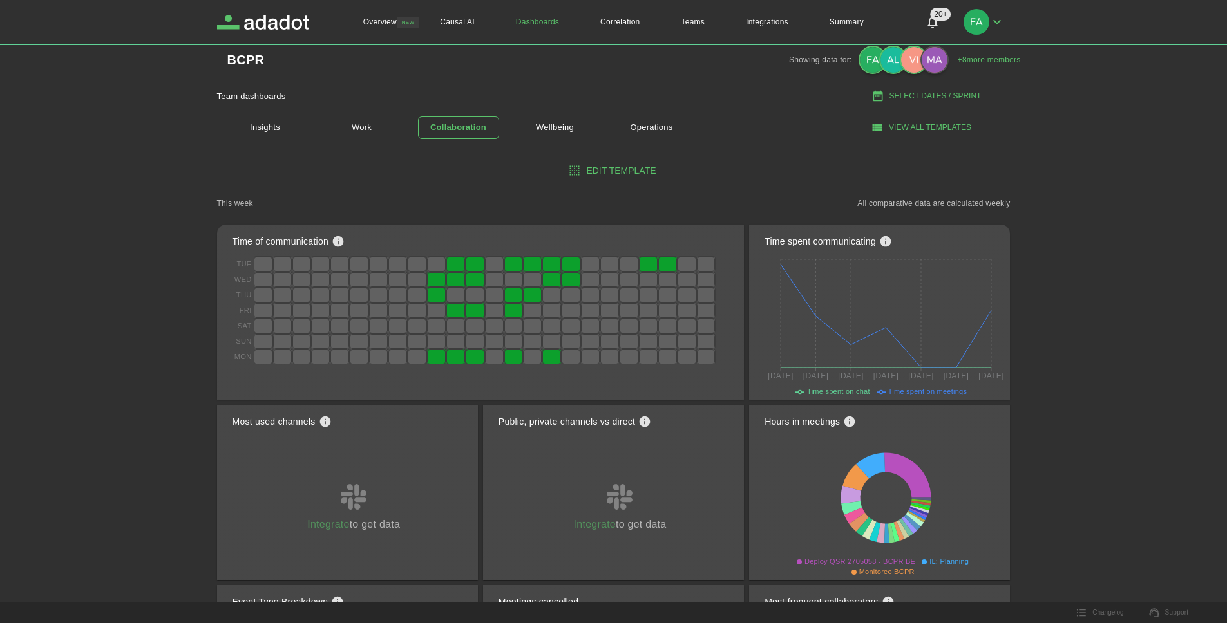
scroll to position [17, 0]
click at [571, 127] on link "Wellbeing" at bounding box center [554, 127] width 81 height 23
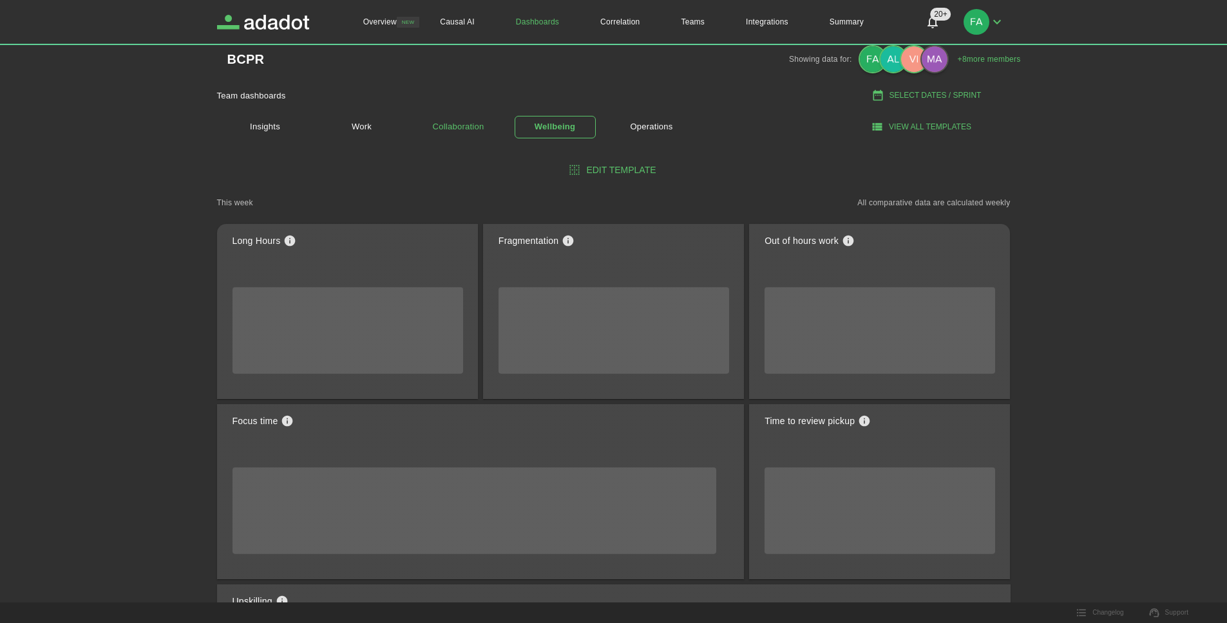
click at [460, 132] on link "Collaboration" at bounding box center [458, 127] width 81 height 23
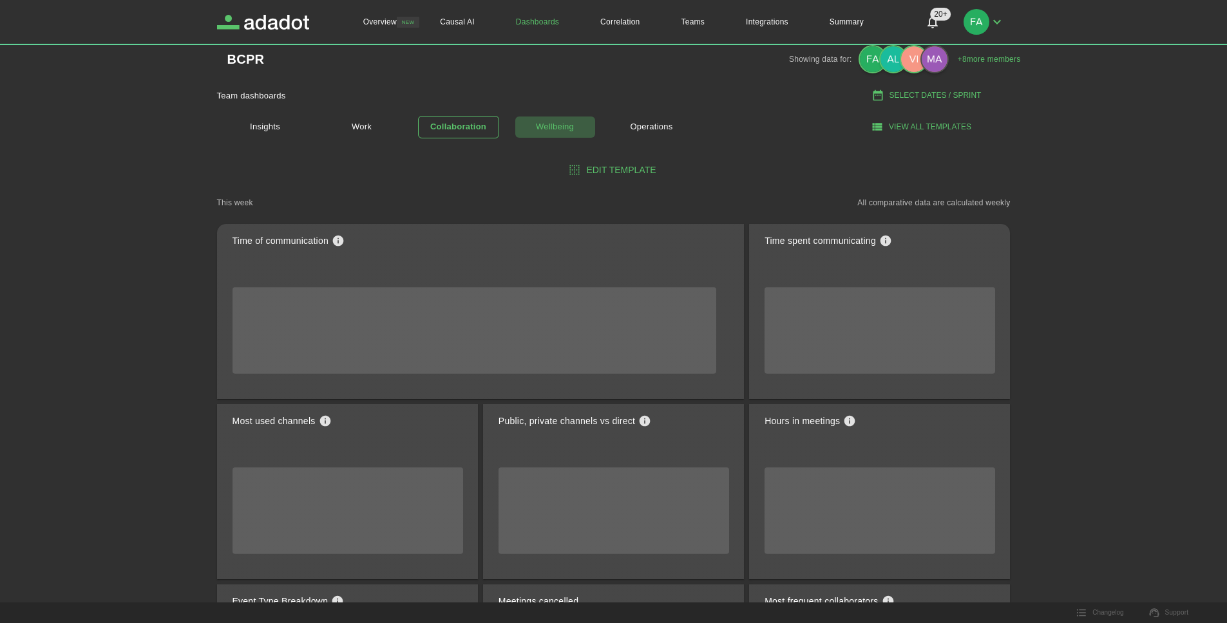
click at [565, 129] on link "Wellbeing" at bounding box center [554, 127] width 81 height 23
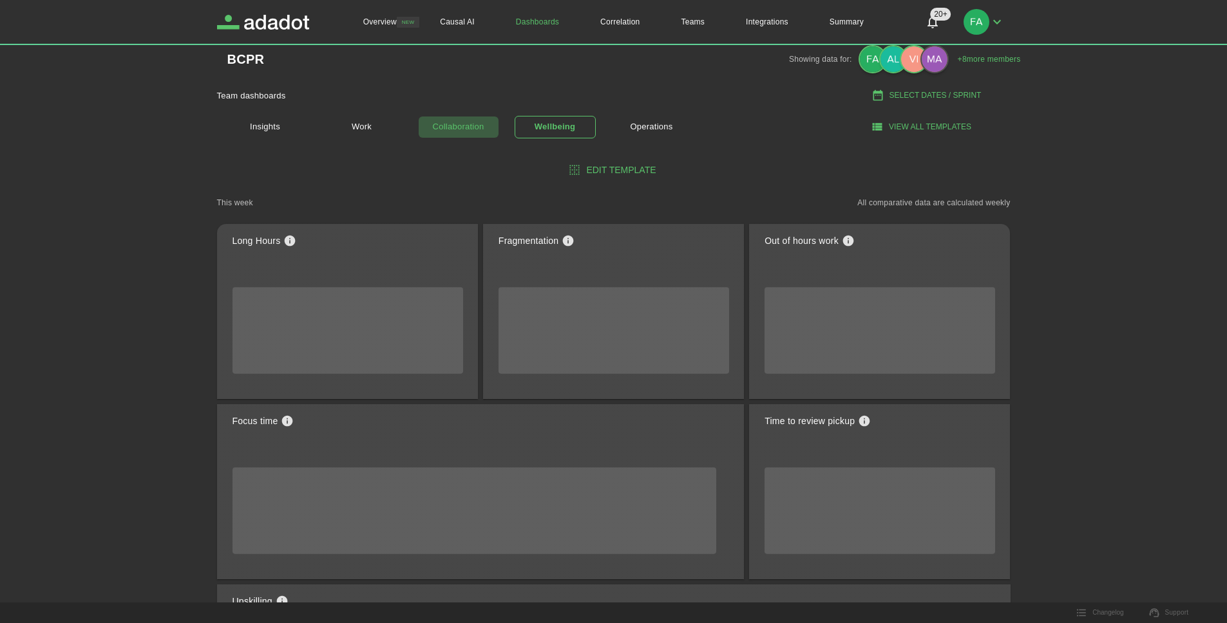
click at [446, 132] on link "Collaboration" at bounding box center [458, 127] width 81 height 23
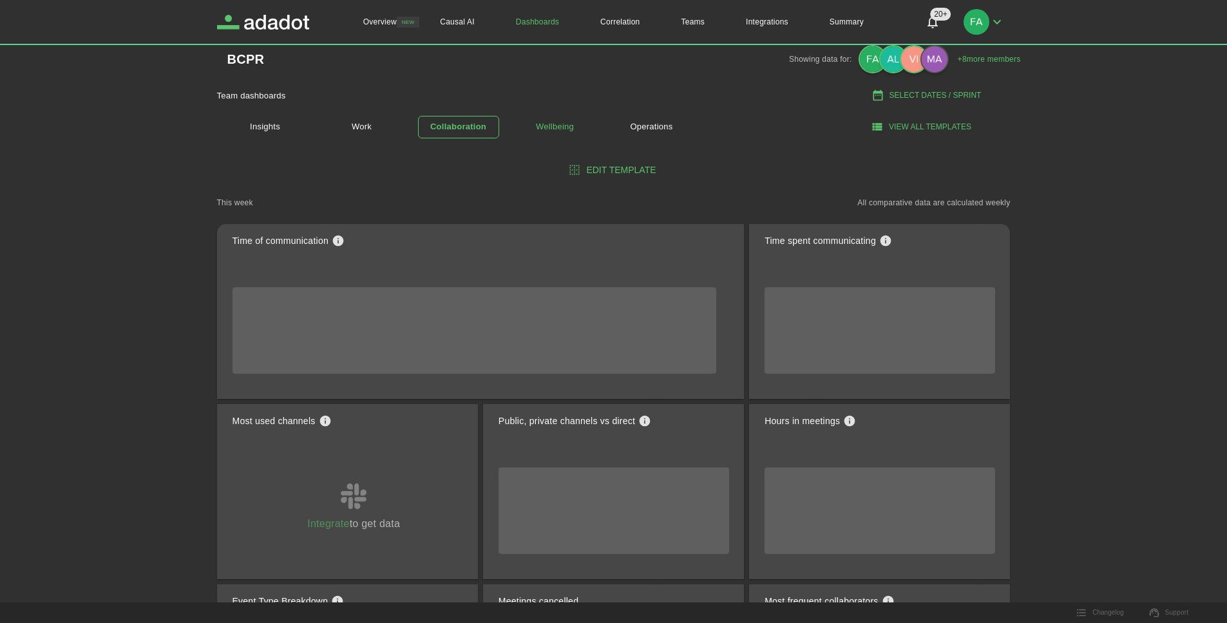
click at [563, 131] on link "Wellbeing" at bounding box center [554, 127] width 81 height 23
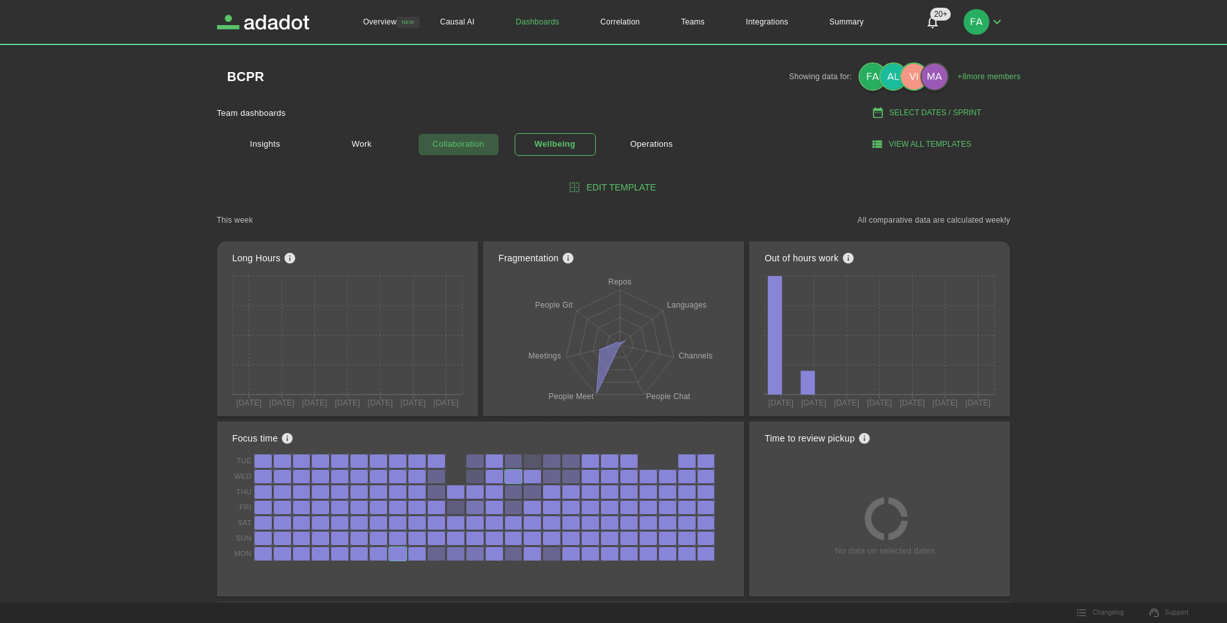
click at [447, 143] on link "Collaboration" at bounding box center [458, 144] width 81 height 23
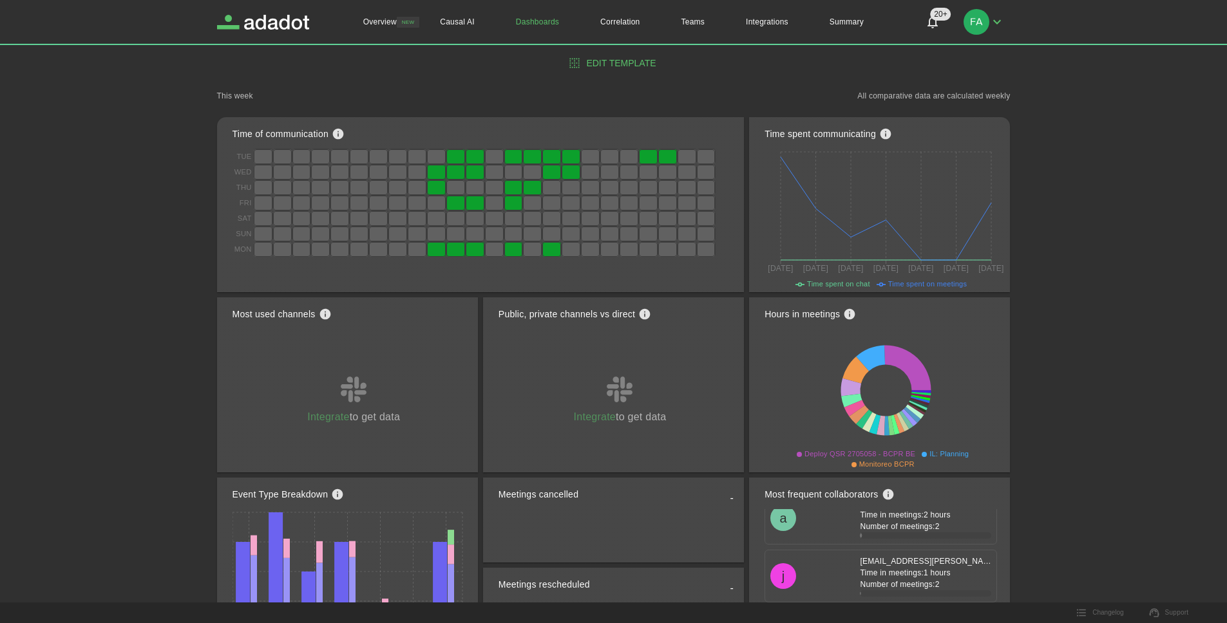
scroll to position [715, 0]
drag, startPoint x: 936, startPoint y: 581, endPoint x: 927, endPoint y: 583, distance: 9.4
click at [927, 583] on p "Number of meetings: 2" at bounding box center [925, 582] width 131 height 12
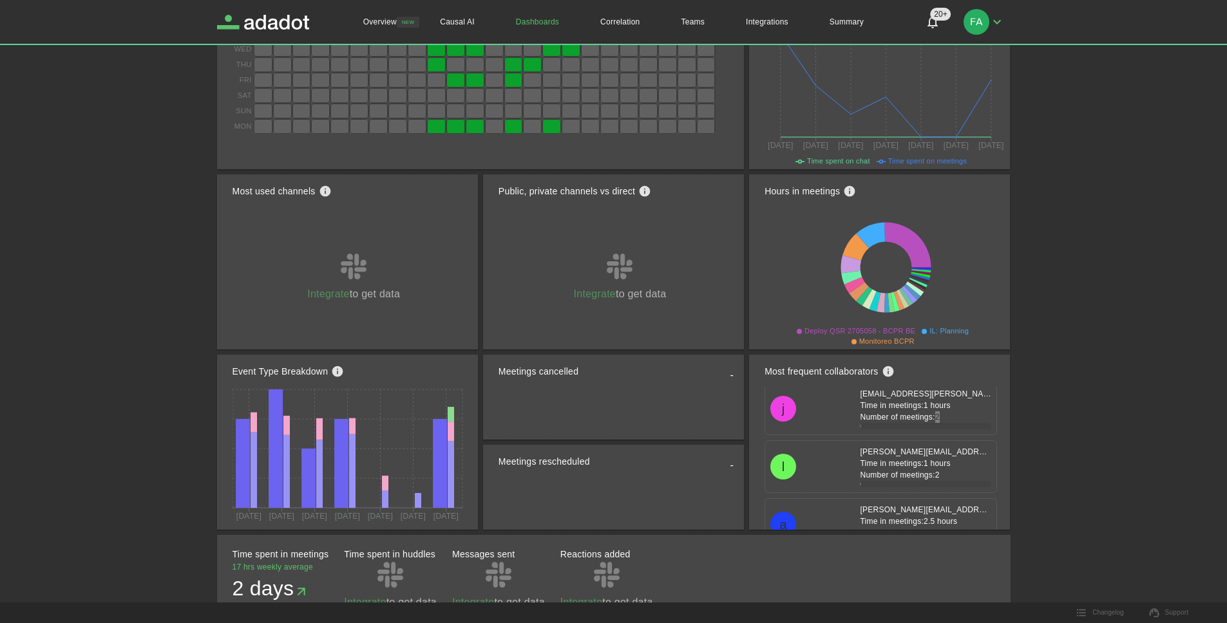
scroll to position [757, 0]
drag, startPoint x: 948, startPoint y: 421, endPoint x: 911, endPoint y: 415, distance: 37.8
click at [918, 420] on p "Number of meetings: 2" at bounding box center [925, 418] width 131 height 12
drag, startPoint x: 911, startPoint y: 415, endPoint x: 864, endPoint y: 407, distance: 47.7
click at [864, 407] on div "[EMAIL_ADDRESS][PERSON_NAME][DOMAIN_NAME] Time in meetings: 1 hours Number of m…" at bounding box center [920, 409] width 142 height 41
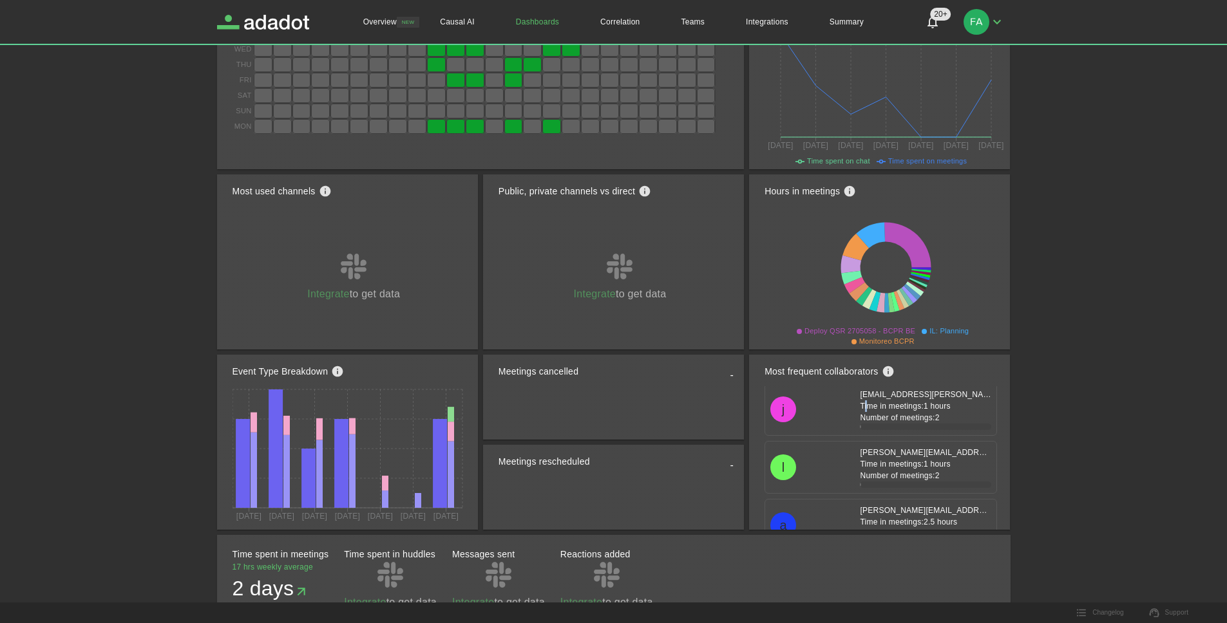
click at [860, 406] on p "Time in meetings: 1 hours" at bounding box center [925, 406] width 131 height 12
drag, startPoint x: 849, startPoint y: 407, endPoint x: 938, endPoint y: 420, distance: 89.8
click at [938, 420] on div "[EMAIL_ADDRESS][PERSON_NAME][DOMAIN_NAME] Time in meetings: 1 hours Number of m…" at bounding box center [920, 409] width 142 height 41
click at [936, 420] on p "Number of meetings: 2" at bounding box center [925, 418] width 131 height 12
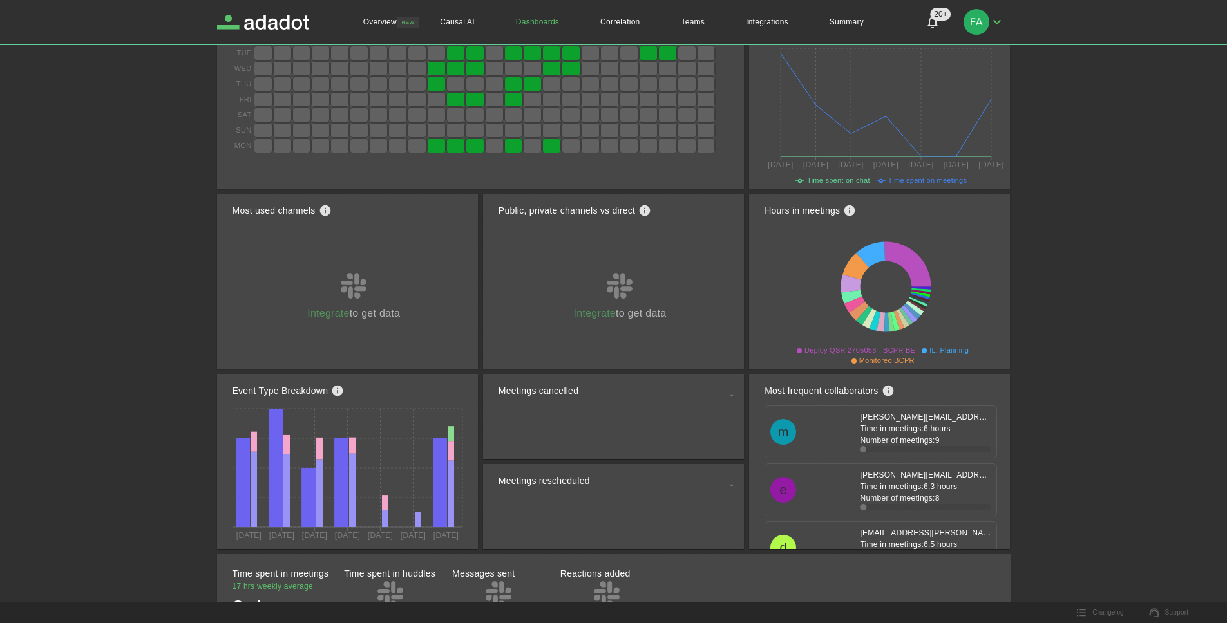
scroll to position [229, 0]
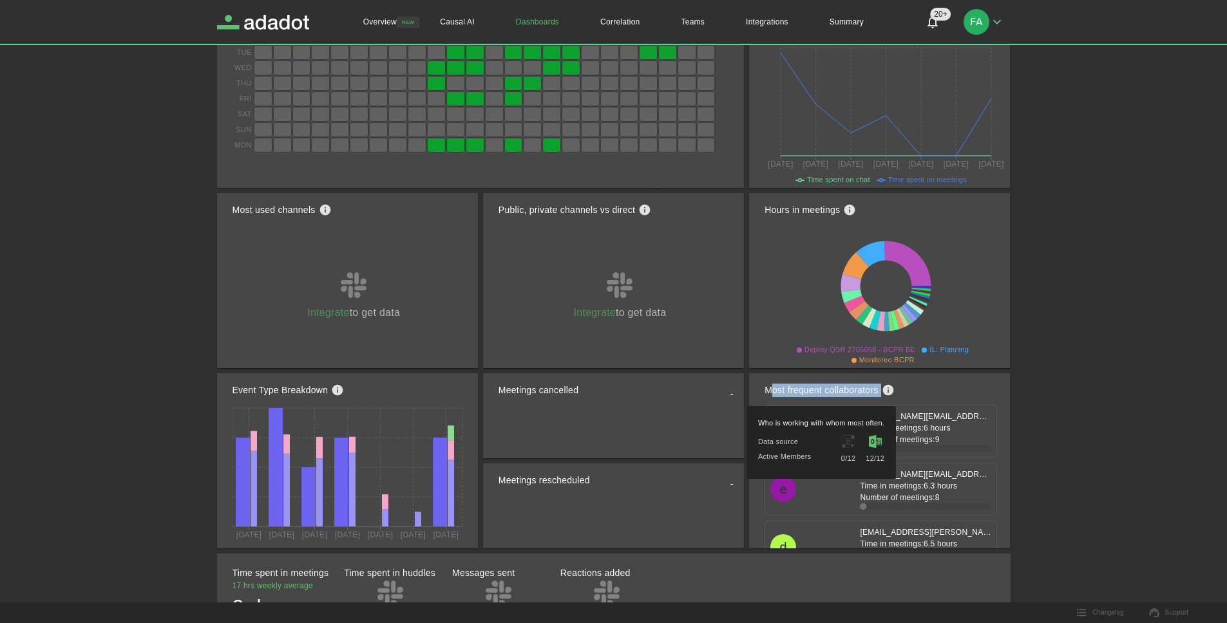
drag, startPoint x: 770, startPoint y: 389, endPoint x: 921, endPoint y: 396, distance: 150.8
click at [921, 396] on div "Most frequent collaborators" at bounding box center [885, 390] width 243 height 28
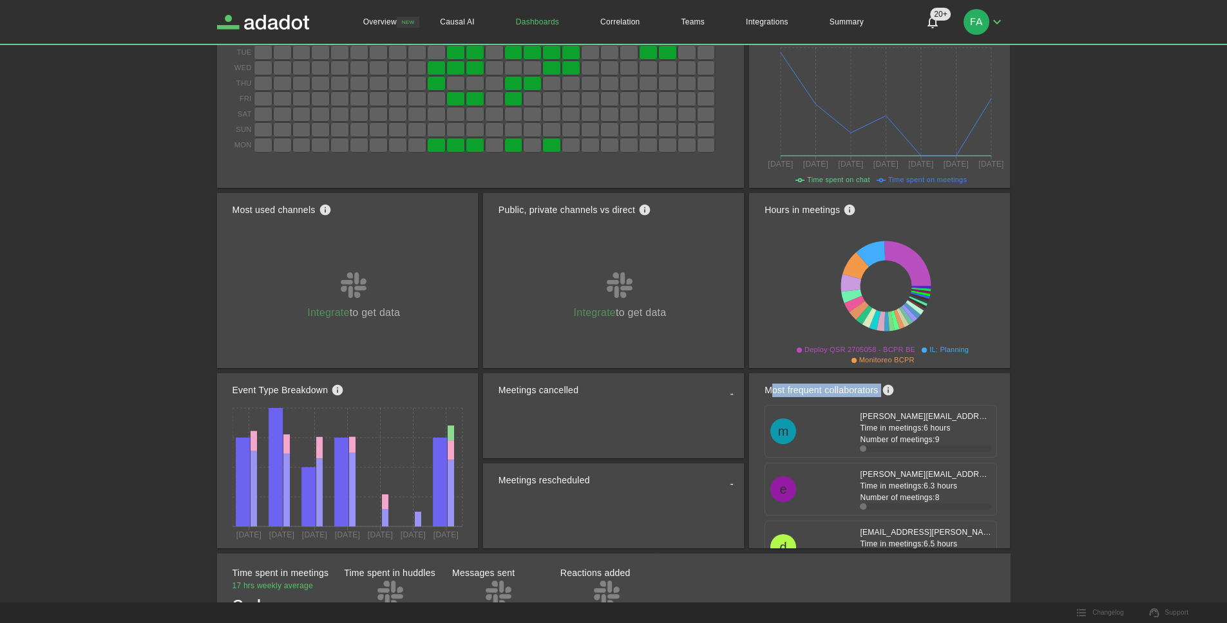
click at [921, 396] on div "Most frequent collaborators" at bounding box center [885, 390] width 243 height 28
click at [914, 399] on div "Most frequent collaborators" at bounding box center [885, 390] width 243 height 28
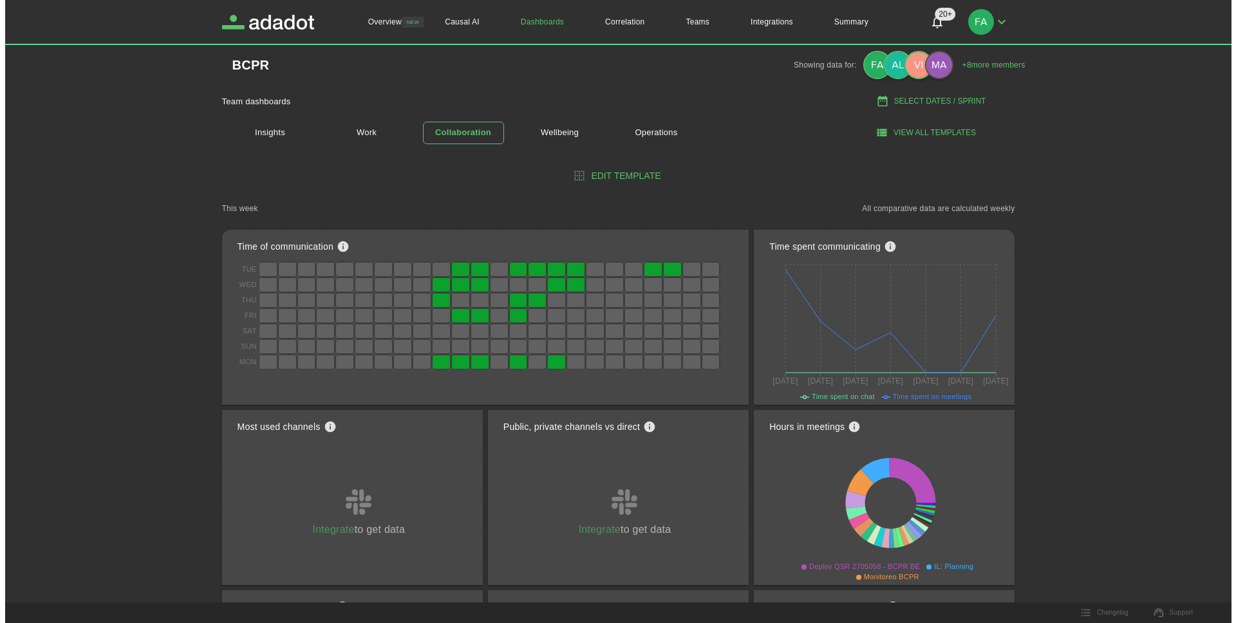
scroll to position [0, 0]
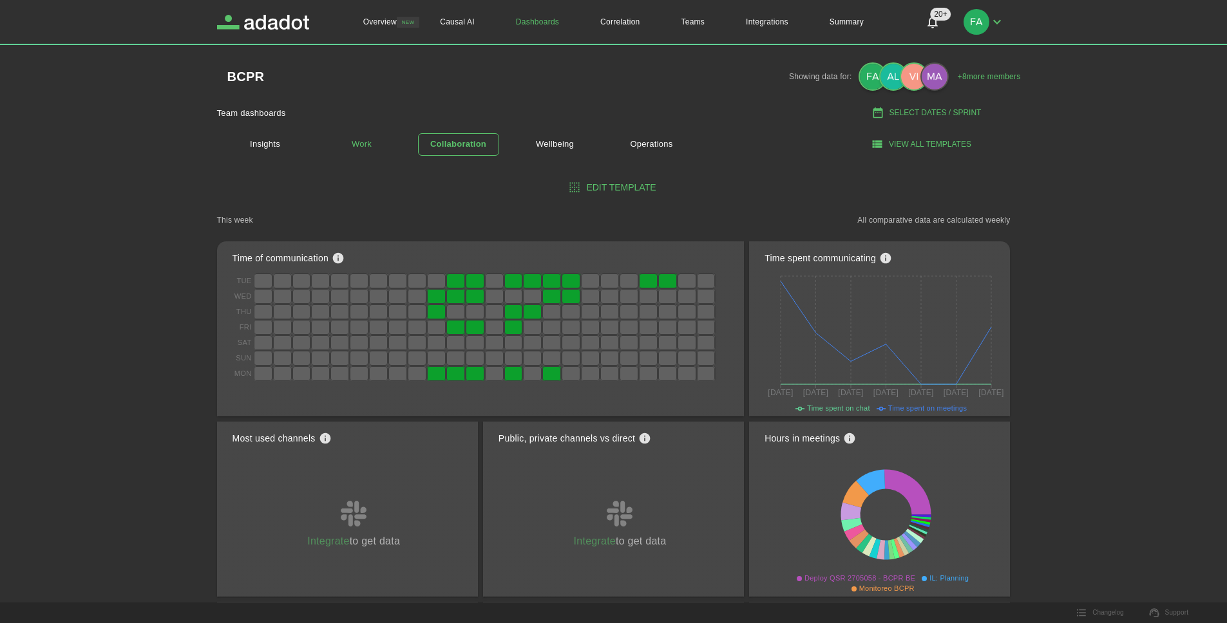
click at [395, 139] on link "Work" at bounding box center [361, 144] width 81 height 23
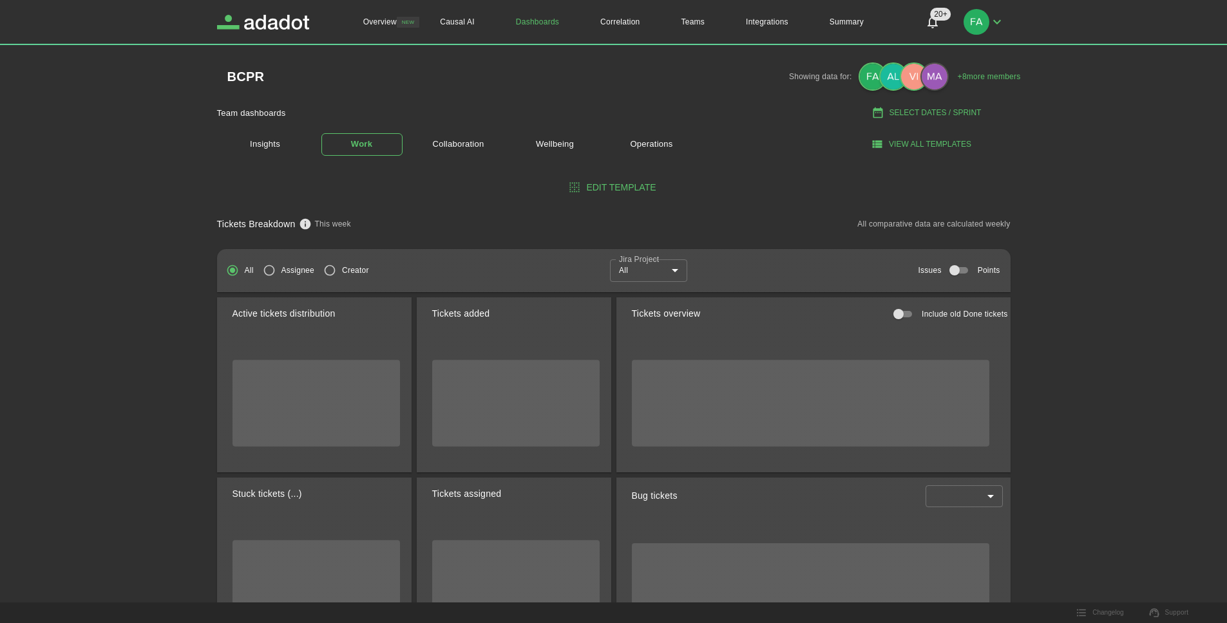
click at [338, 138] on link "Work" at bounding box center [361, 144] width 81 height 23
click at [659, 288] on div "All Assignee Creator Jira Project All *** Jira Project Issues Points" at bounding box center [613, 270] width 793 height 42
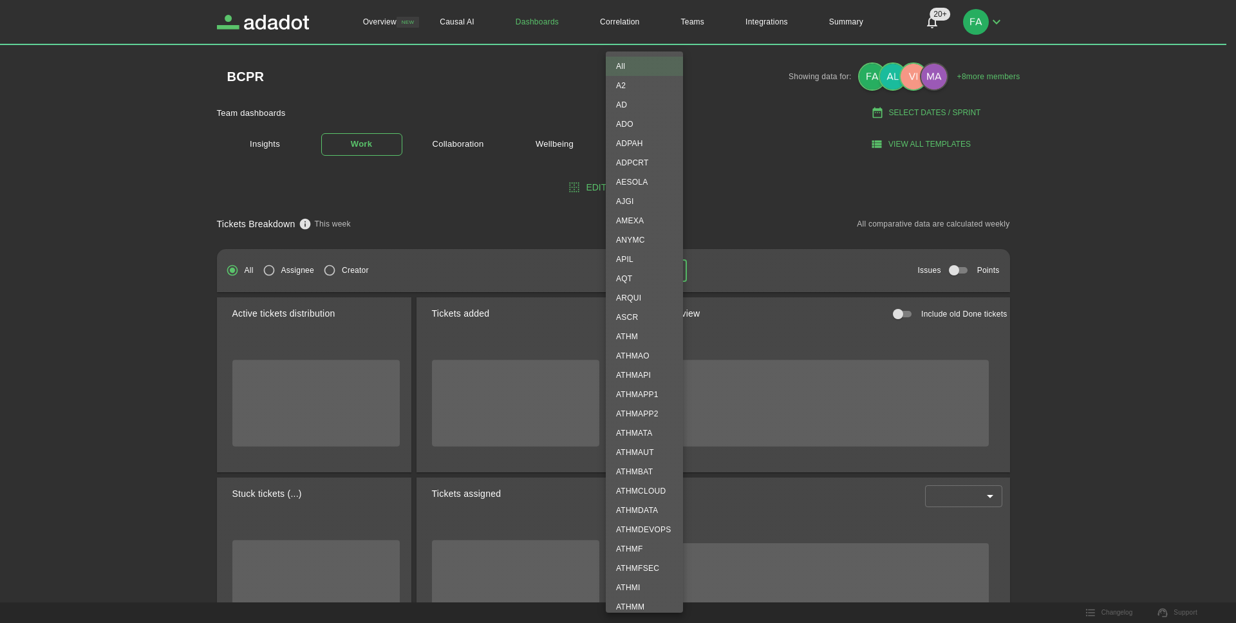
click at [662, 268] on body "Overview NEW Causal AI Dashboards Correlation Teams Integrations Summary 20+ 20…" at bounding box center [618, 311] width 1236 height 623
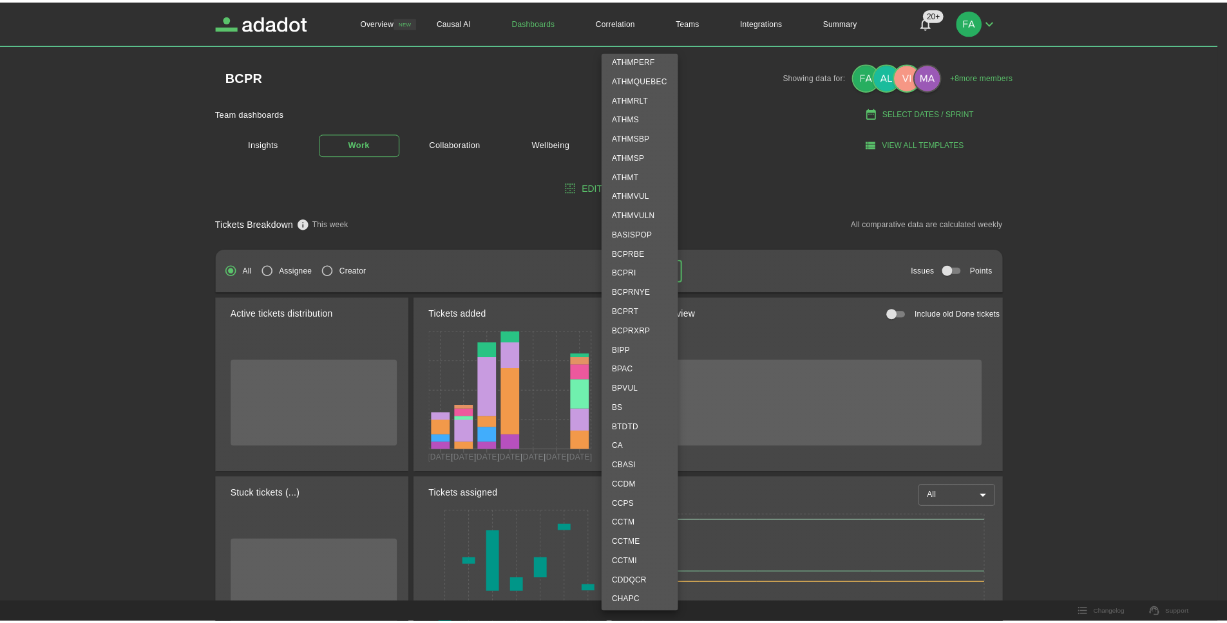
scroll to position [707, 0]
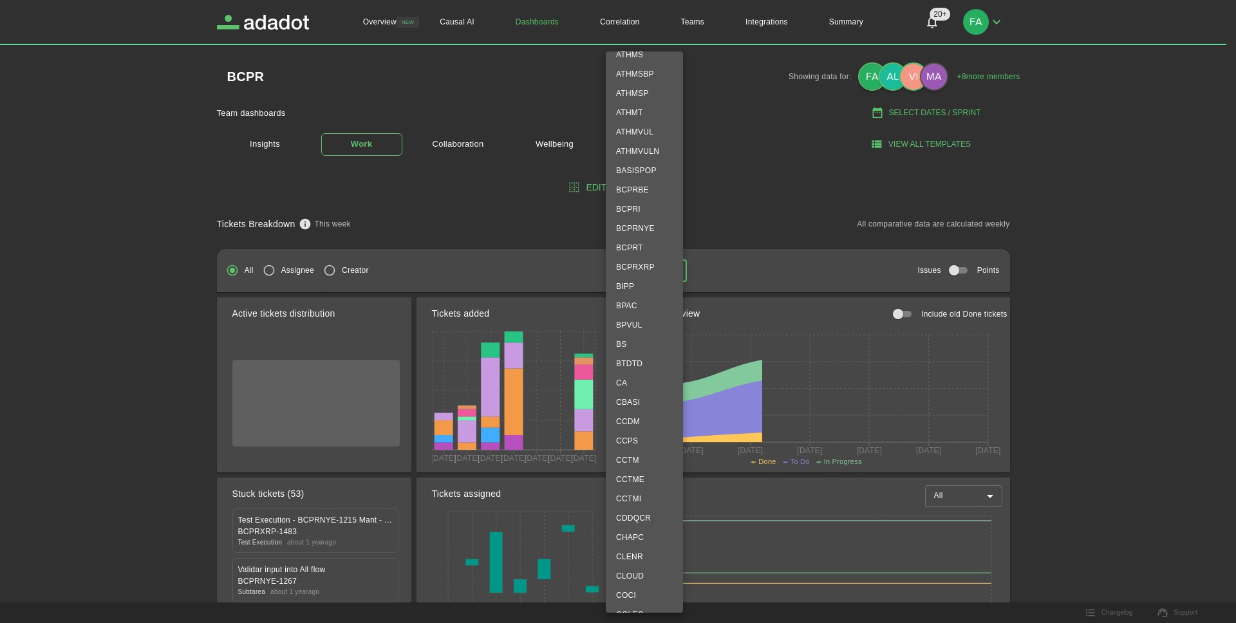
click at [634, 233] on li "BCPRNYE" at bounding box center [644, 228] width 77 height 19
type input "*******"
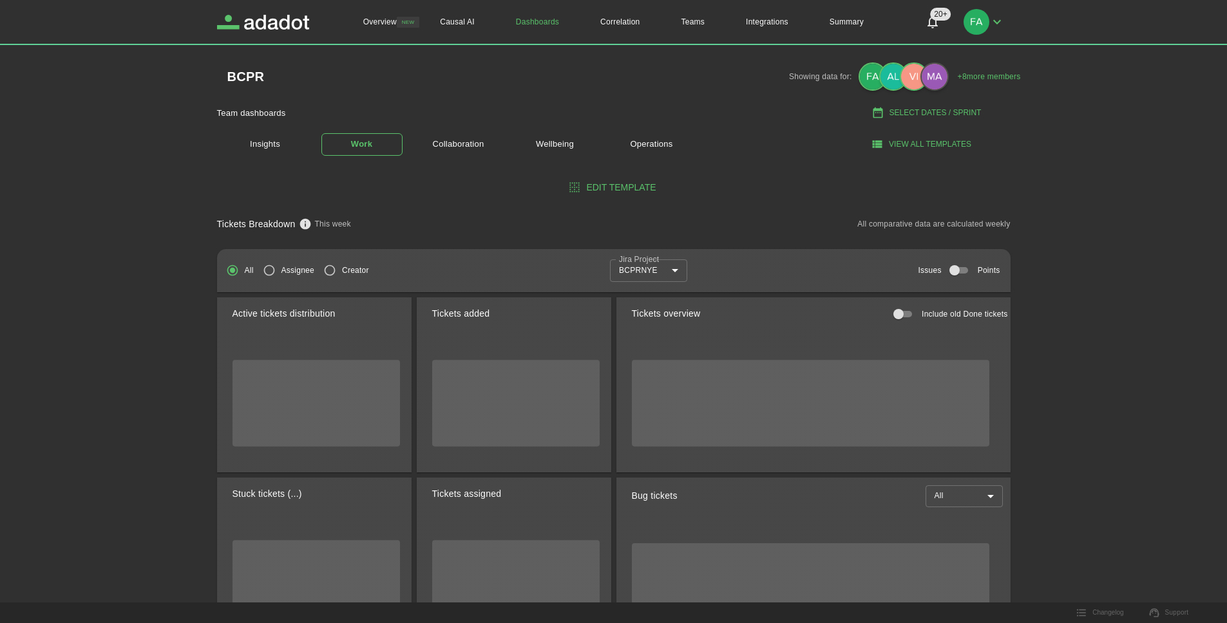
click at [711, 227] on div "Tickets Breakdown This week All comparative data are calculated weekly" at bounding box center [613, 223] width 793 height 19
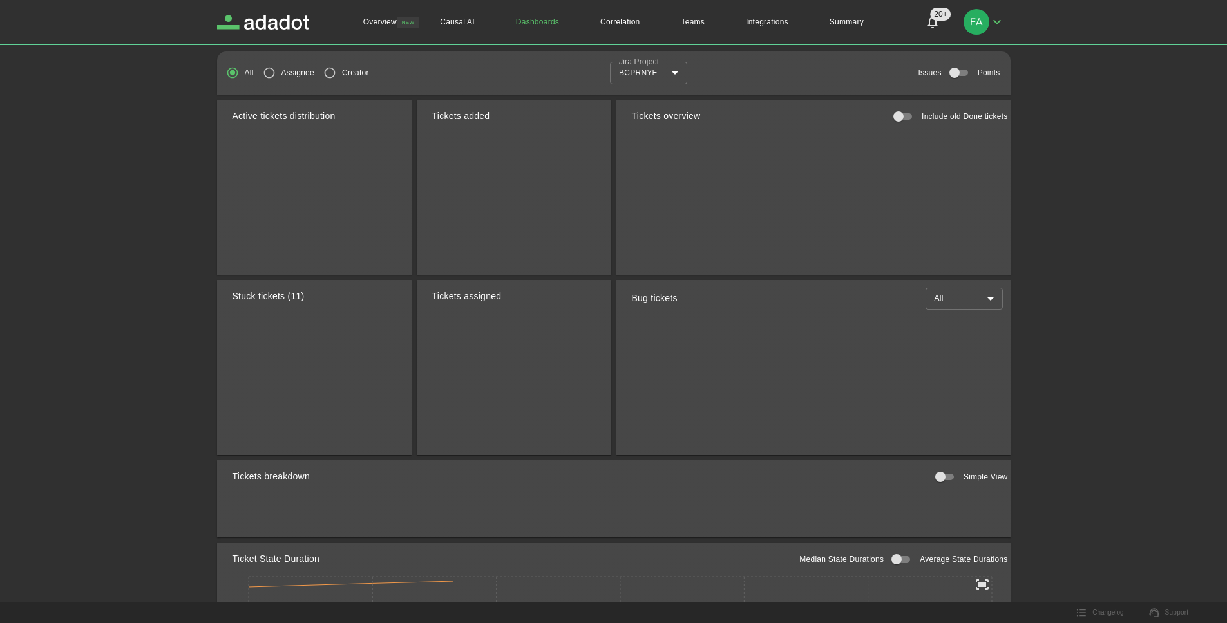
scroll to position [80, 0]
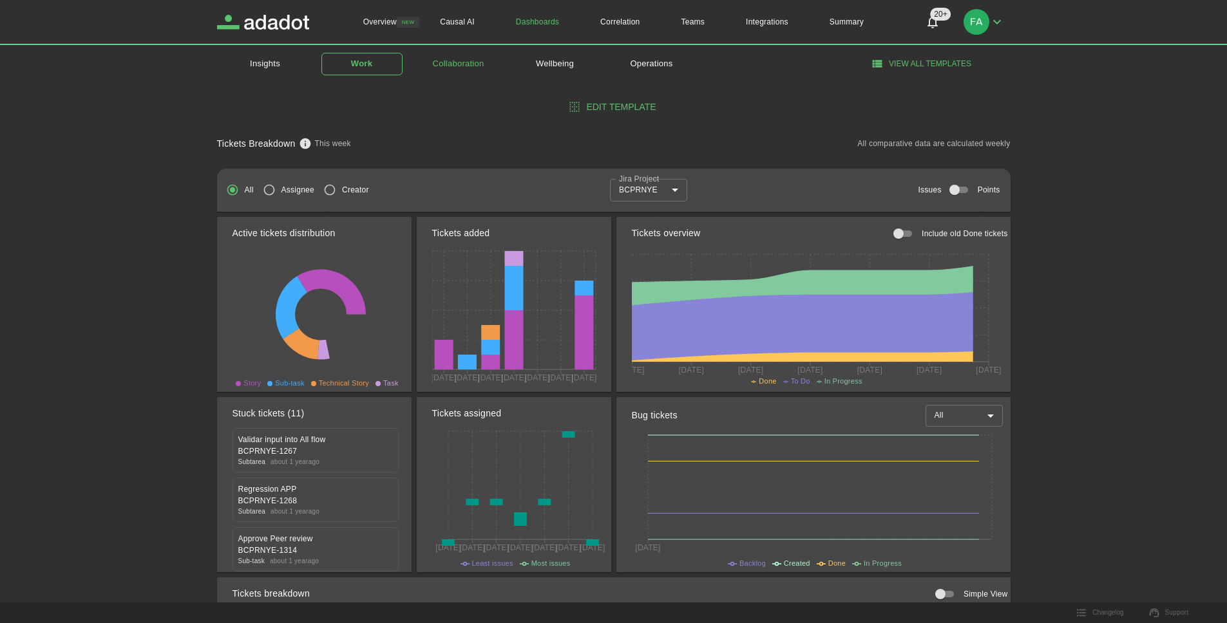
click at [458, 69] on link "Collaboration" at bounding box center [458, 64] width 81 height 23
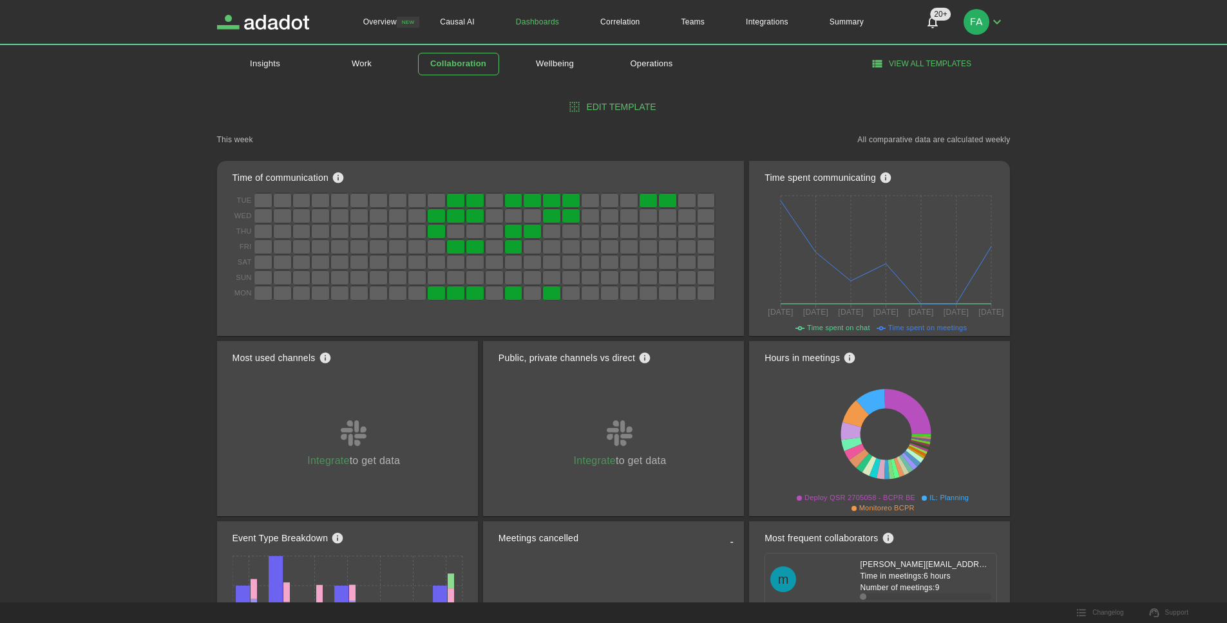
click at [1131, 332] on div "Overview NEW Causal AI Dashboards Correlation Teams Integrations Summary 20+ 20…" at bounding box center [613, 540] width 1227 height 1240
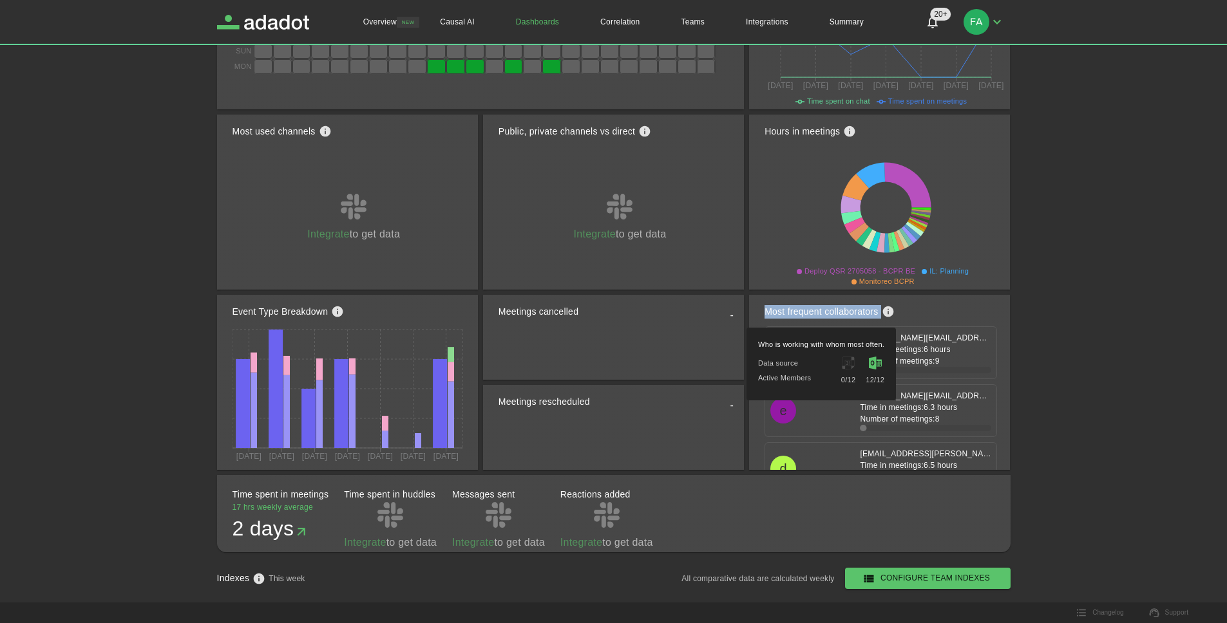
drag, startPoint x: 766, startPoint y: 312, endPoint x: 909, endPoint y: 318, distance: 143.1
click at [909, 318] on div "Most frequent collaborators" at bounding box center [885, 311] width 243 height 28
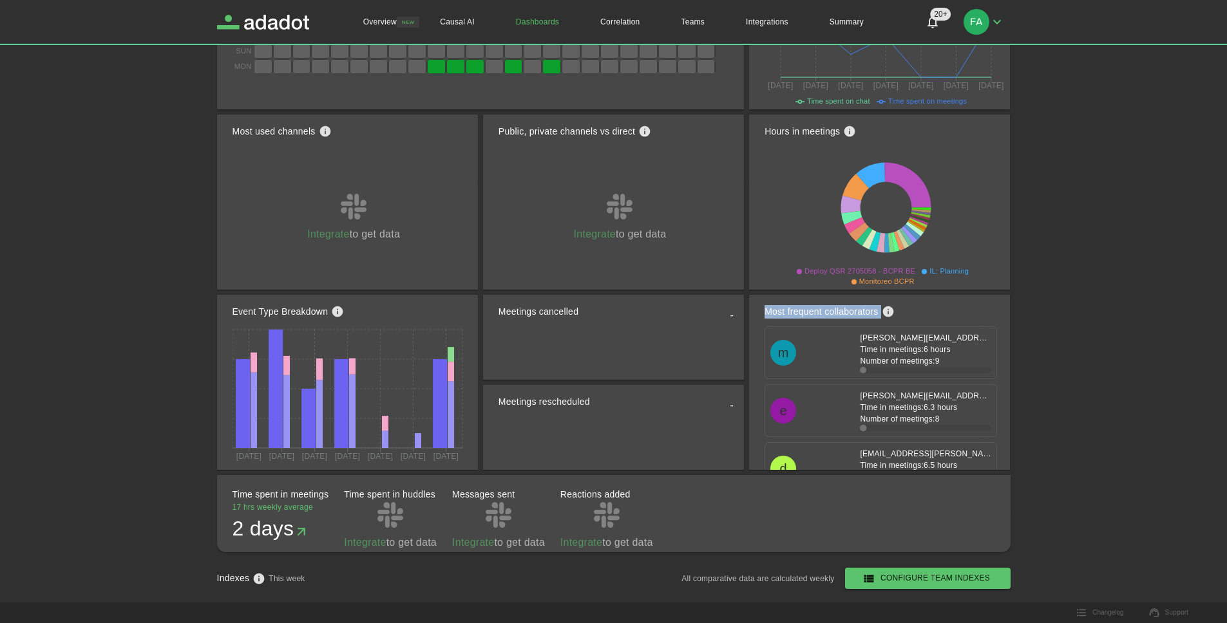
click at [930, 314] on div "Most frequent collaborators" at bounding box center [885, 311] width 243 height 28
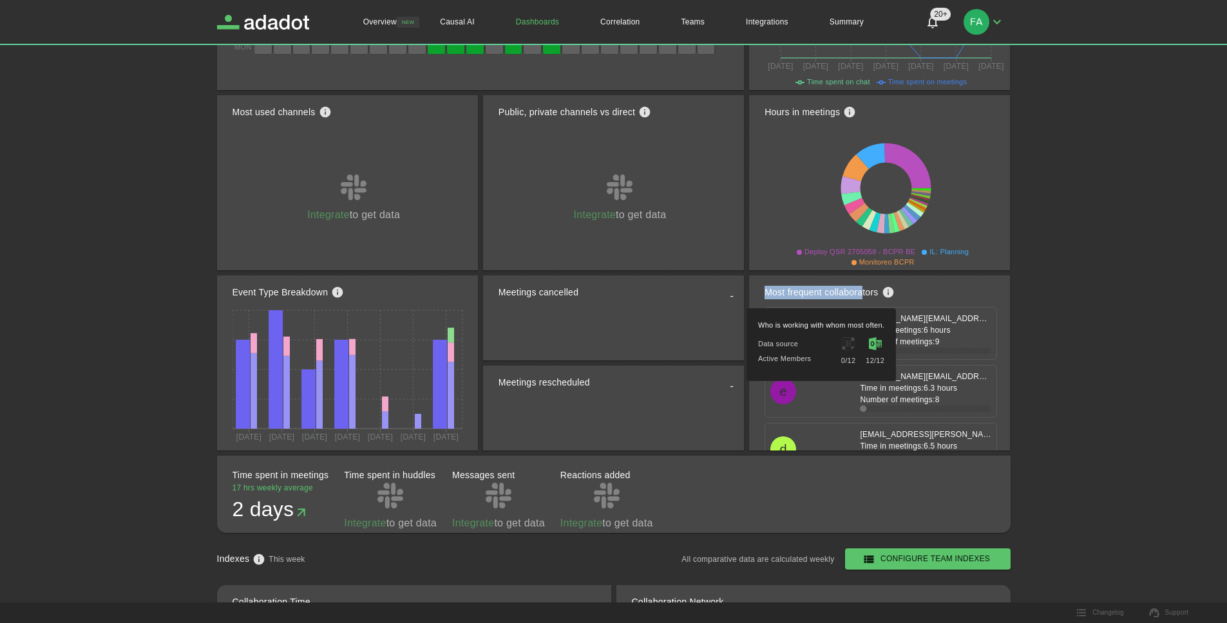
drag, startPoint x: 797, startPoint y: 292, endPoint x: 903, endPoint y: 296, distance: 105.7
click at [864, 295] on h2 "Most frequent collaborators" at bounding box center [820, 293] width 113 height 14
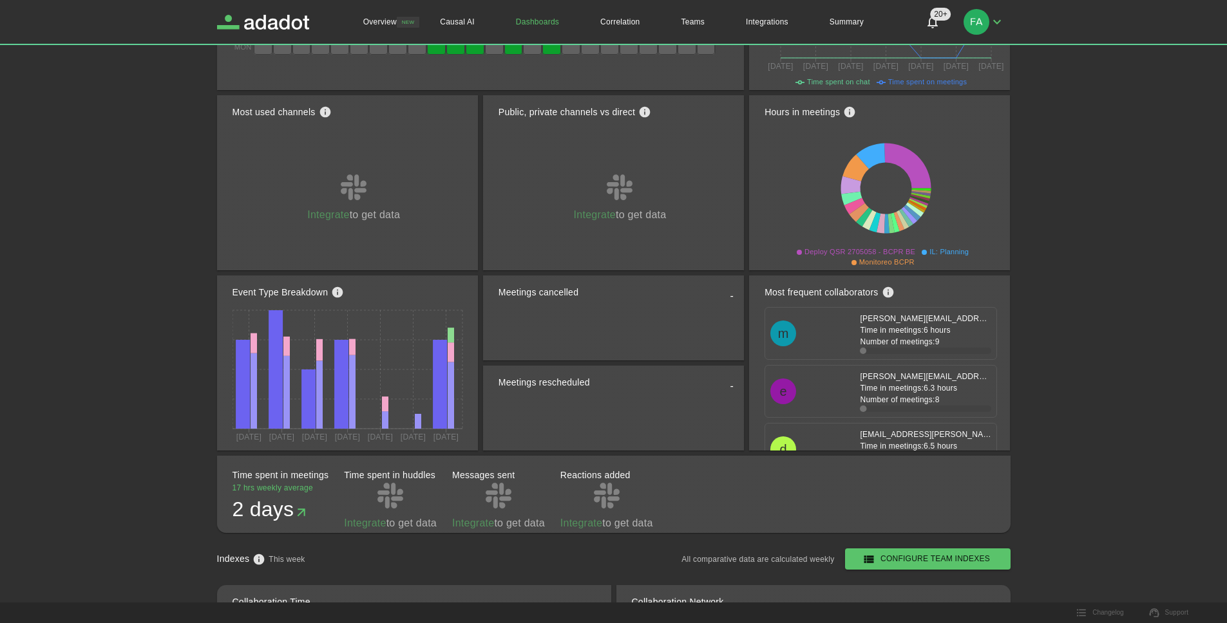
click at [913, 295] on div "Most frequent collaborators" at bounding box center [885, 292] width 243 height 28
drag, startPoint x: 851, startPoint y: 316, endPoint x: 941, endPoint y: 333, distance: 92.3
click at [941, 333] on div "[PERSON_NAME][EMAIL_ADDRESS][PERSON_NAME][DOMAIN_NAME] Time in meetings: 6 hour…" at bounding box center [920, 333] width 142 height 41
click at [967, 336] on p "Number of meetings: 9" at bounding box center [925, 342] width 131 height 12
drag, startPoint x: 941, startPoint y: 335, endPoint x: 958, endPoint y: 335, distance: 16.7
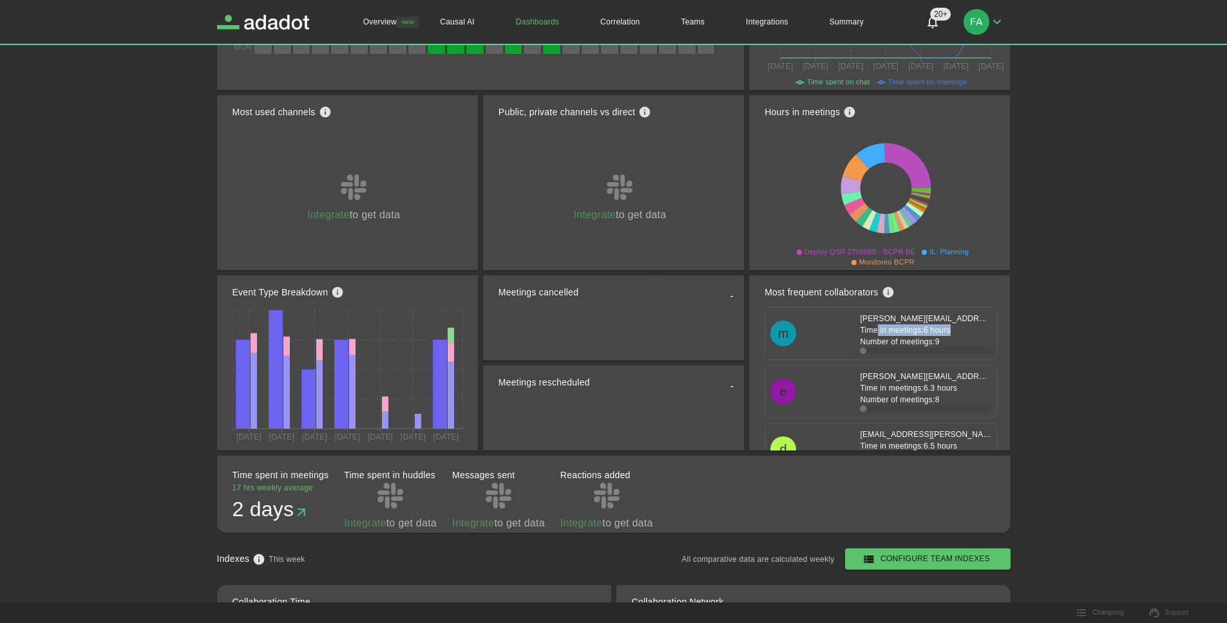
click at [958, 335] on div "[PERSON_NAME][EMAIL_ADDRESS][PERSON_NAME][DOMAIN_NAME] Time in meetings: 6 hour…" at bounding box center [920, 333] width 142 height 41
click at [958, 336] on p "Number of meetings: 9" at bounding box center [925, 342] width 131 height 12
drag, startPoint x: 939, startPoint y: 343, endPoint x: 843, endPoint y: 346, distance: 96.0
click at [881, 344] on p "Number of meetings: 9" at bounding box center [925, 342] width 131 height 12
click at [836, 346] on div "m [PERSON_NAME][EMAIL_ADDRESS][PERSON_NAME][DOMAIN_NAME] Time in meetings: 6 ho…" at bounding box center [880, 333] width 221 height 41
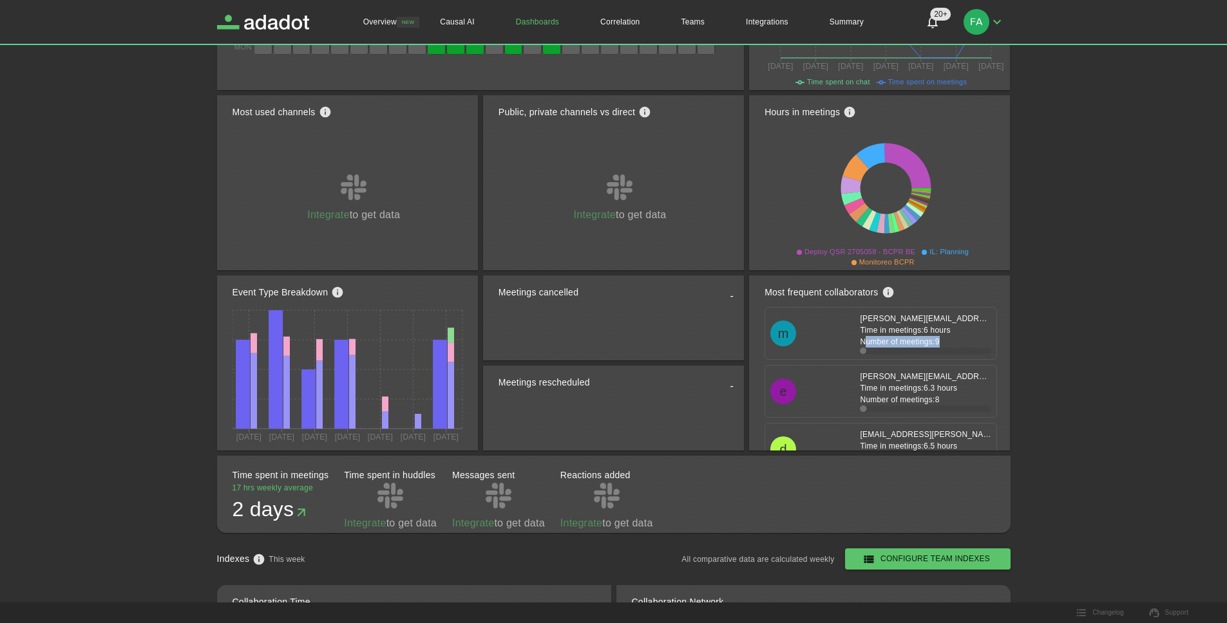
drag, startPoint x: 855, startPoint y: 339, endPoint x: 952, endPoint y: 348, distance: 96.9
click at [952, 348] on div "[PERSON_NAME][EMAIL_ADDRESS][PERSON_NAME][DOMAIN_NAME] Time in meetings: 6 hour…" at bounding box center [920, 333] width 142 height 41
click at [952, 348] on span at bounding box center [925, 351] width 131 height 6
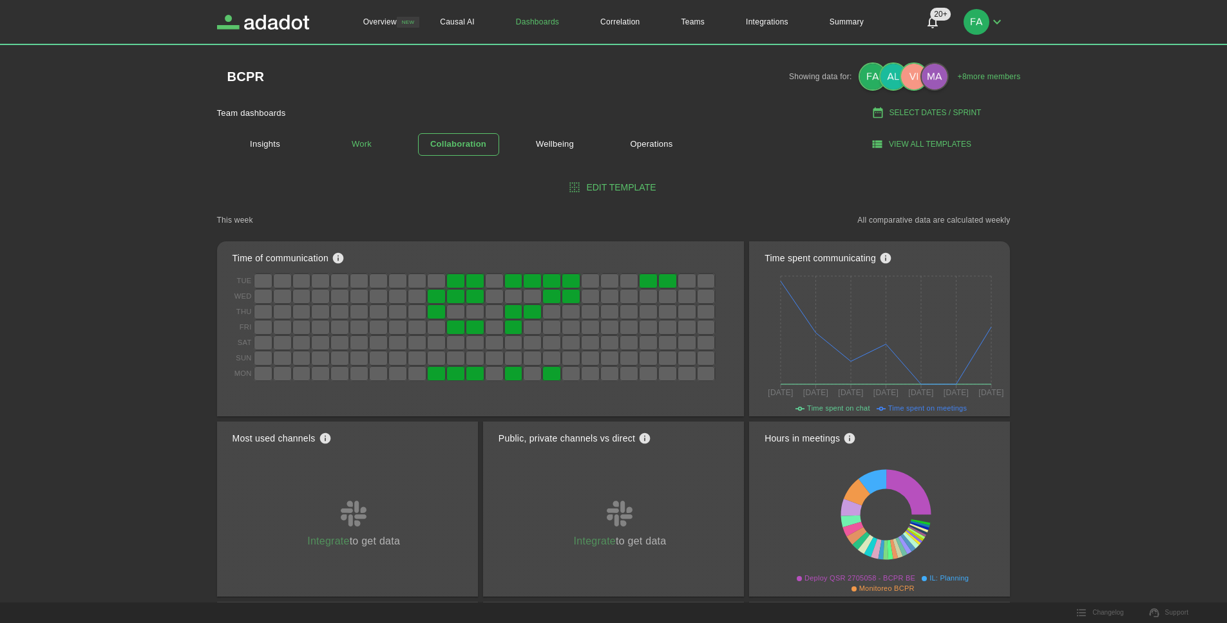
click at [357, 144] on link "Work" at bounding box center [361, 144] width 81 height 23
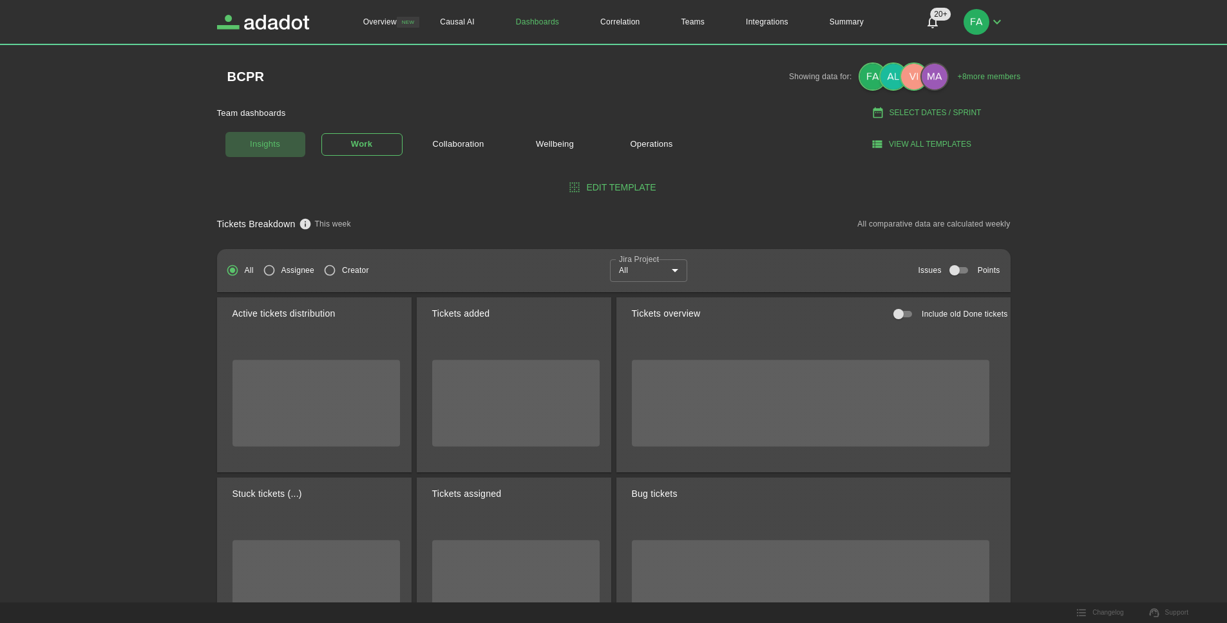
click at [282, 149] on link "Insights" at bounding box center [265, 144] width 81 height 26
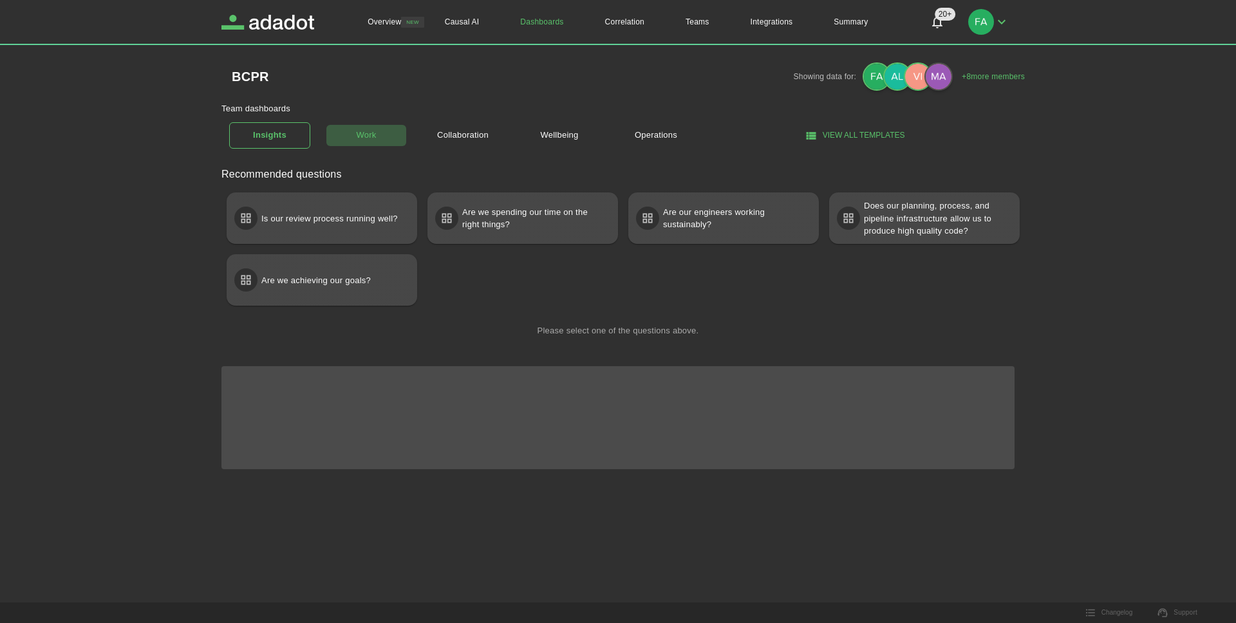
click at [362, 141] on link "Work" at bounding box center [366, 135] width 81 height 23
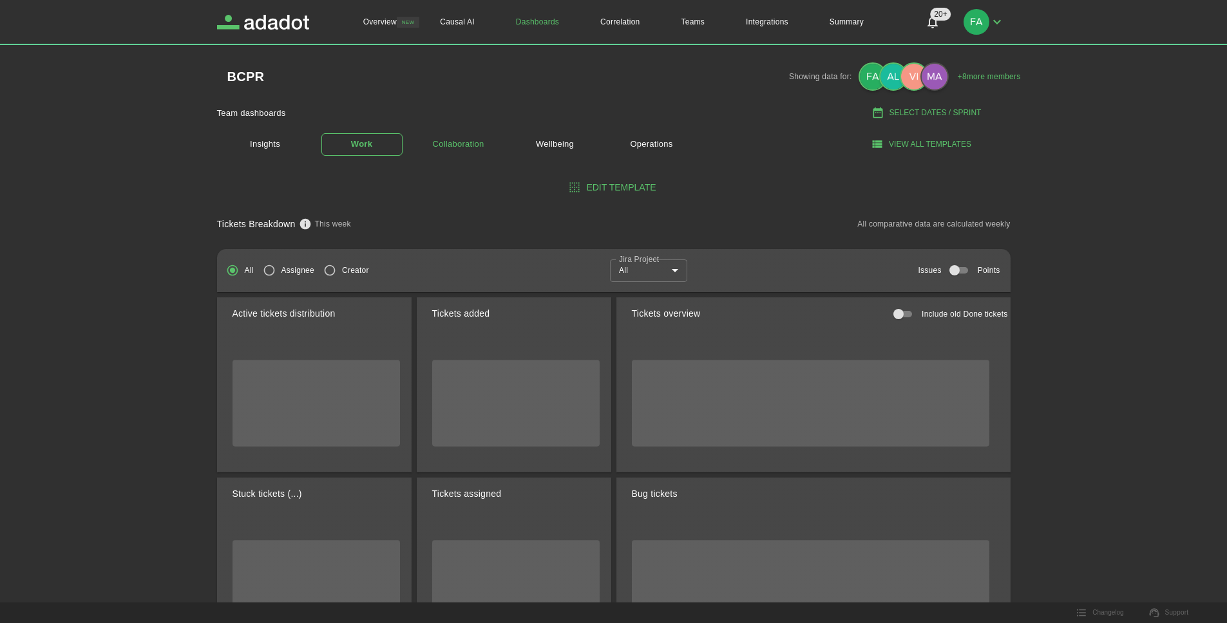
click at [464, 136] on link "Collaboration" at bounding box center [458, 144] width 81 height 23
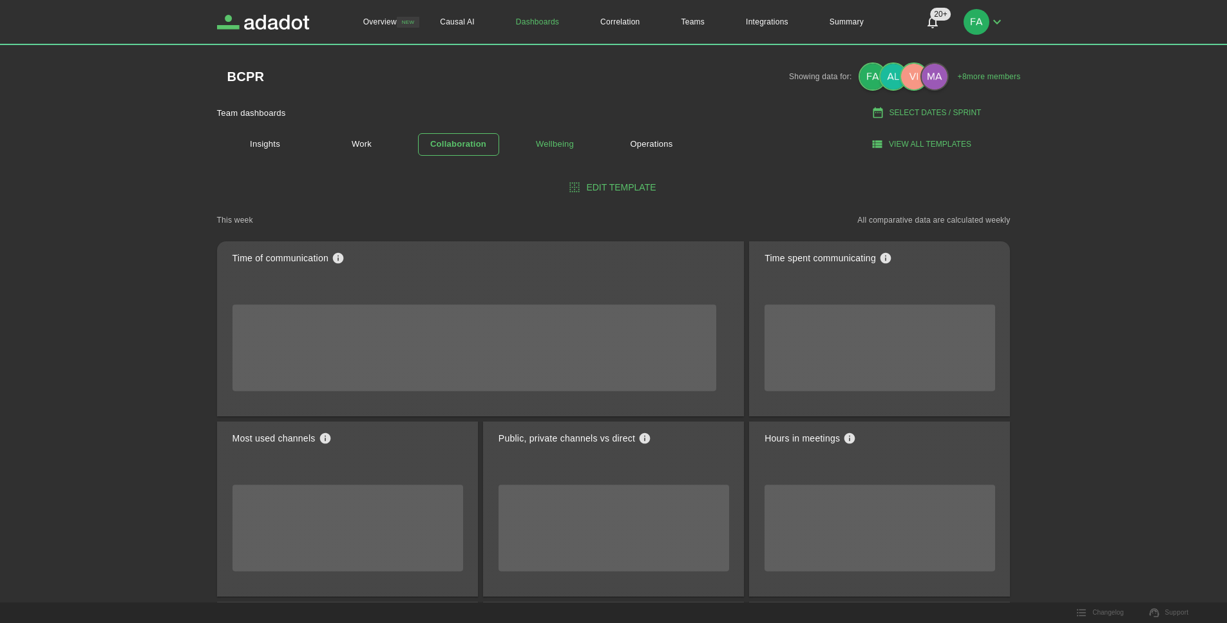
click at [558, 144] on link "Wellbeing" at bounding box center [554, 144] width 81 height 23
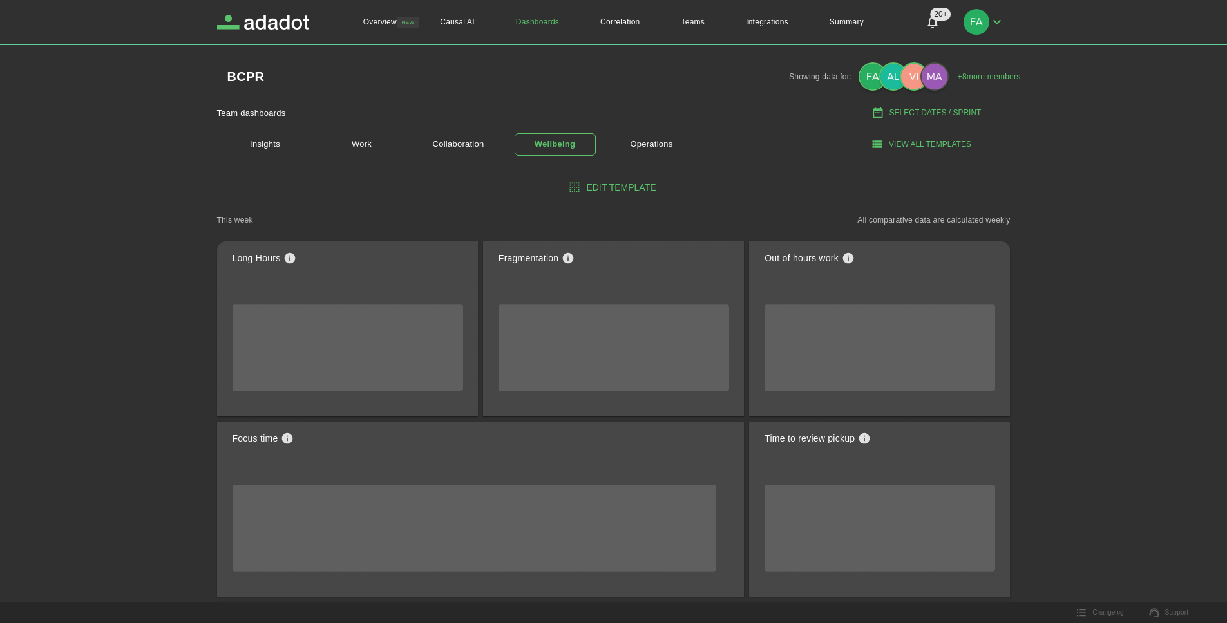
click at [570, 144] on h1 "Wellbeing" at bounding box center [554, 144] width 41 height 15
click at [629, 148] on link "Operations" at bounding box center [651, 144] width 81 height 23
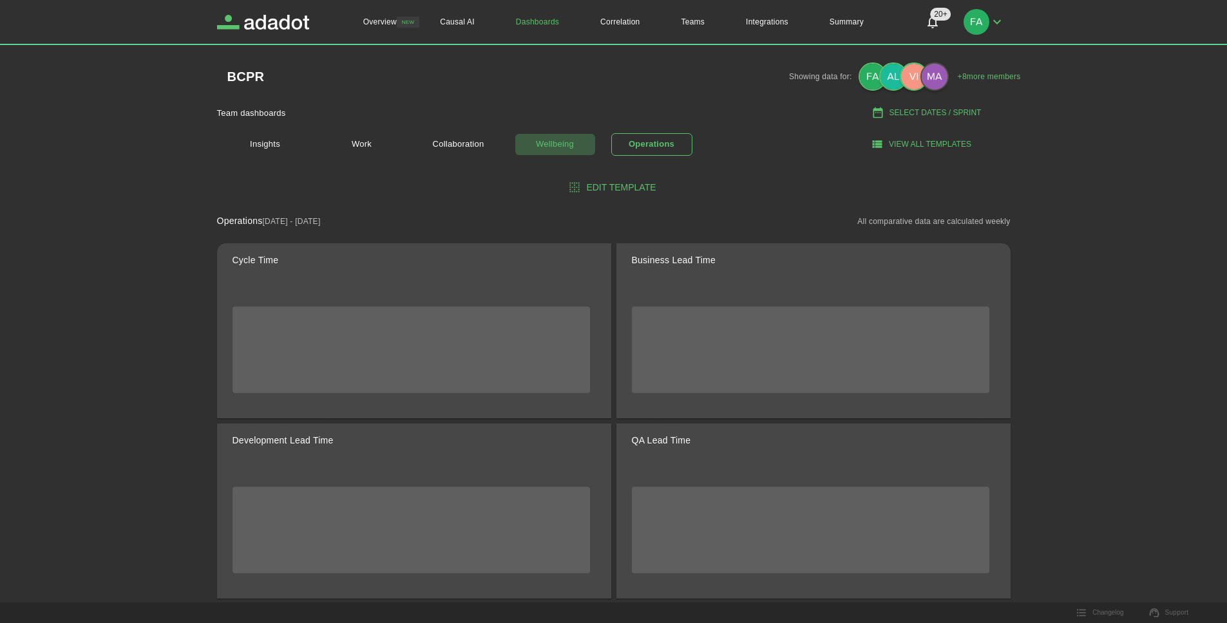
click at [574, 150] on link "Wellbeing" at bounding box center [554, 144] width 81 height 23
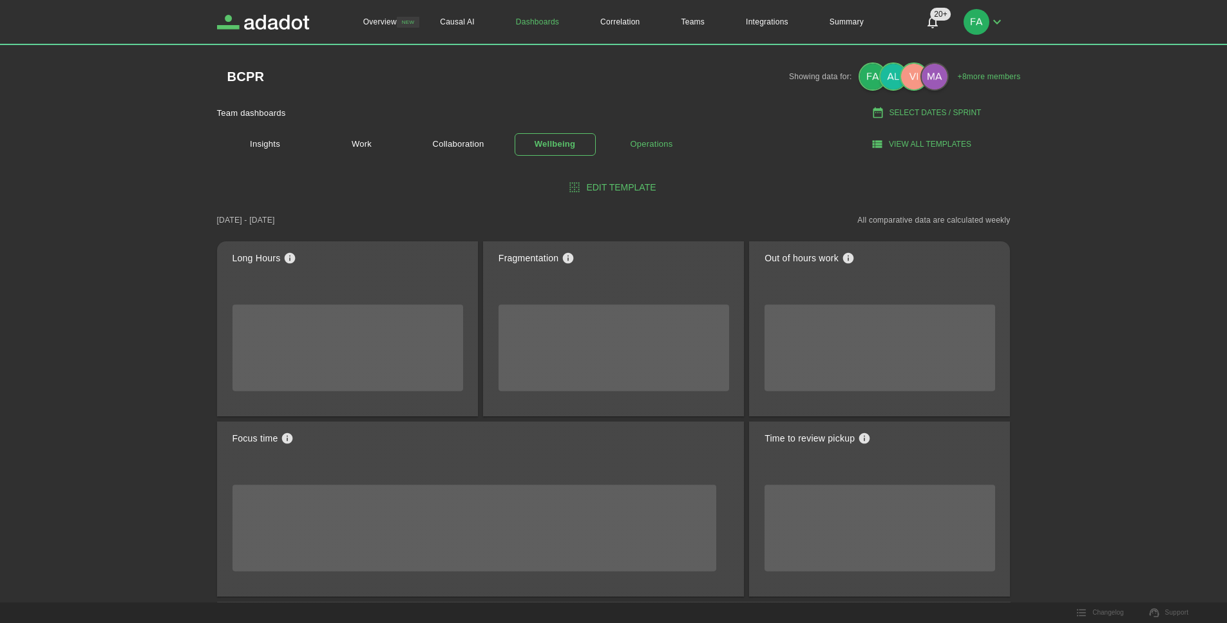
click at [636, 143] on link "Operations" at bounding box center [651, 144] width 81 height 23
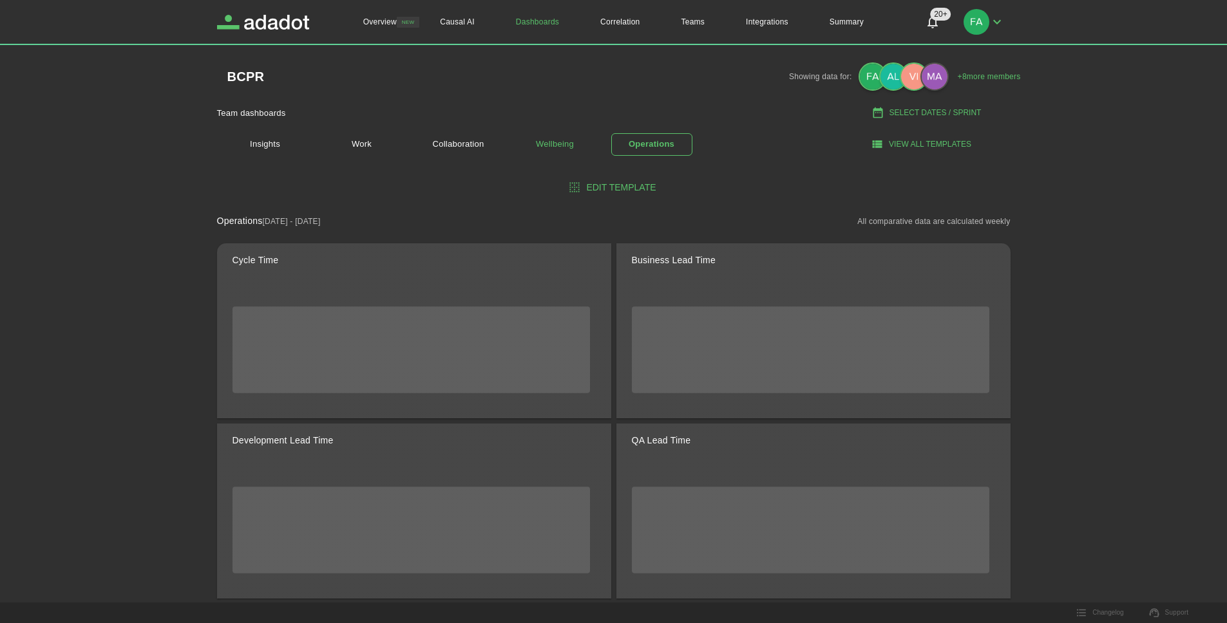
click at [544, 140] on link "Wellbeing" at bounding box center [554, 144] width 81 height 23
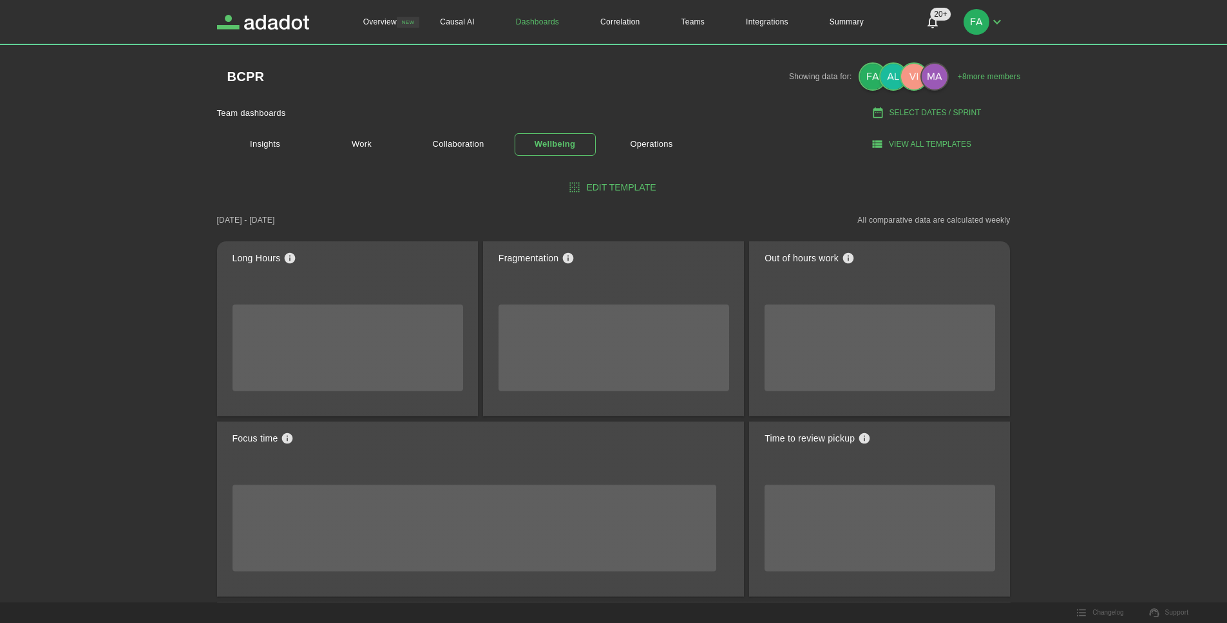
click at [446, 120] on div "Team dashboards Select Dates / Sprint" at bounding box center [613, 112] width 793 height 21
click at [455, 153] on link "Collaboration" at bounding box center [458, 144] width 81 height 23
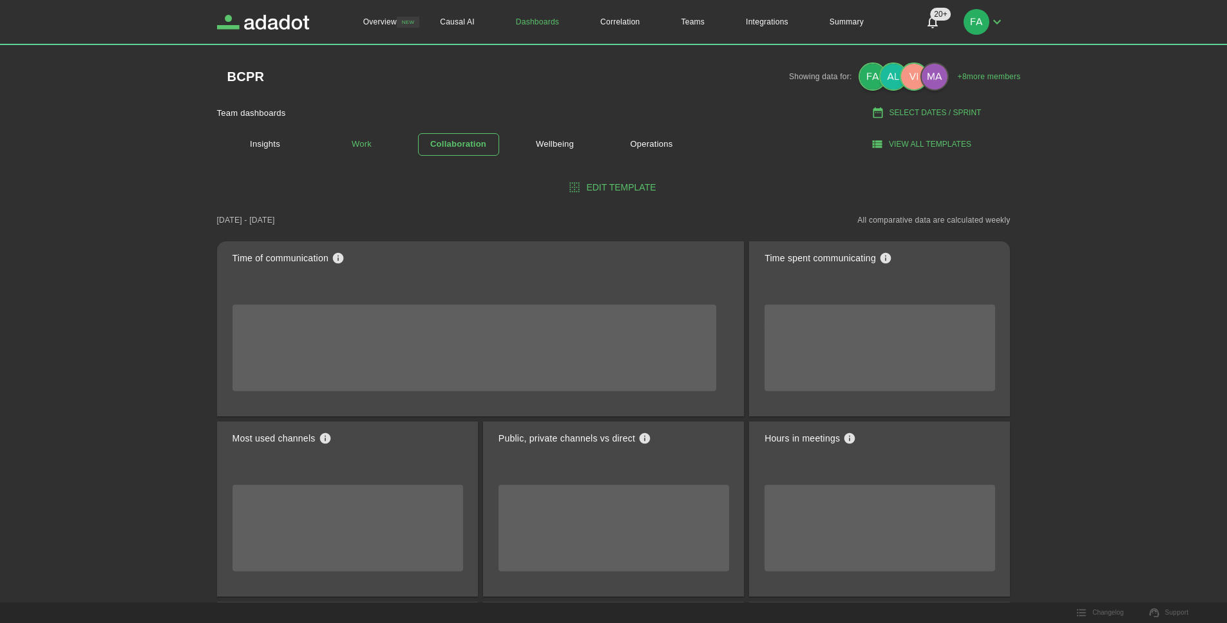
click at [357, 135] on link "Work" at bounding box center [361, 144] width 81 height 23
